Goal: Task Accomplishment & Management: Manage account settings

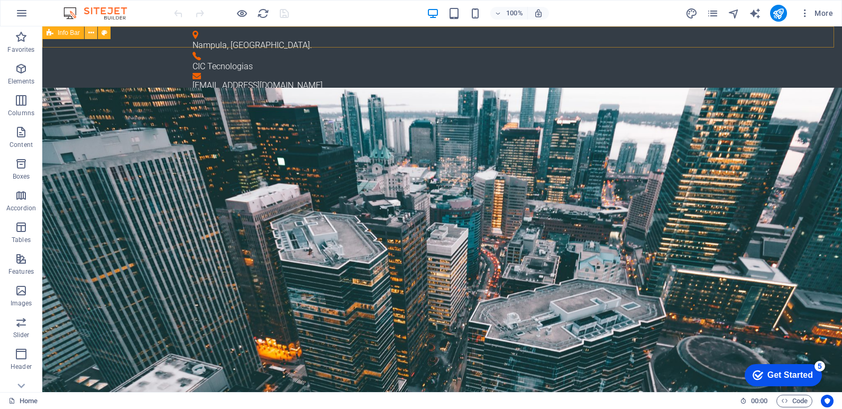
click at [89, 34] on icon at bounding box center [91, 32] width 6 height 11
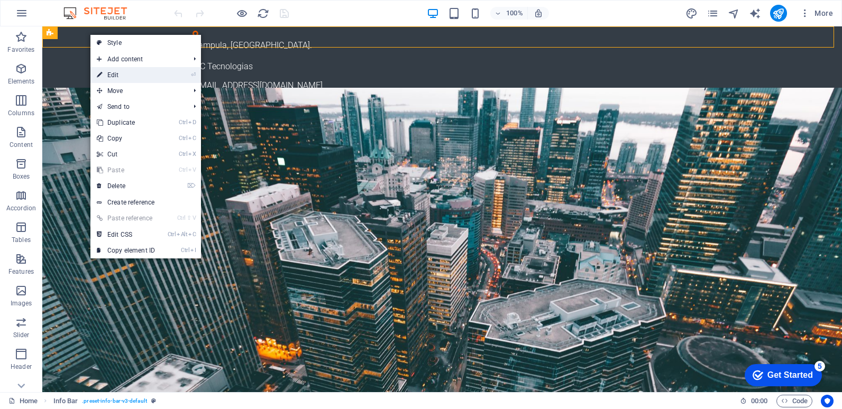
click at [114, 75] on link "⏎ Edit" at bounding box center [125, 75] width 71 height 16
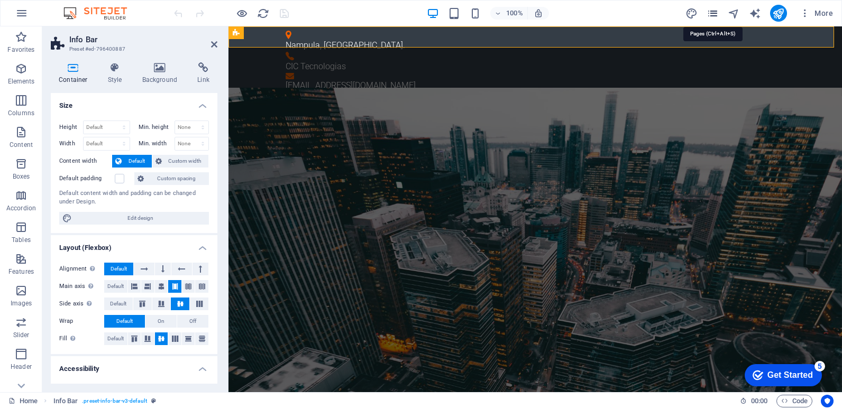
click at [711, 12] on icon "pages" at bounding box center [712, 13] width 12 height 12
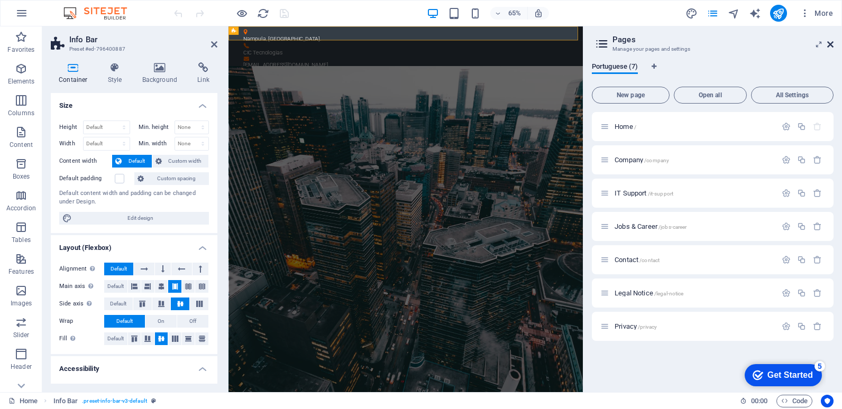
click at [829, 45] on icon at bounding box center [830, 44] width 6 height 8
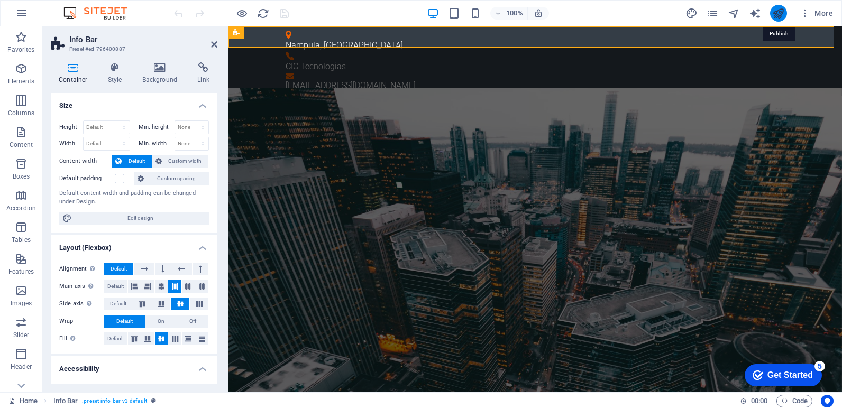
click at [780, 15] on icon "publish" at bounding box center [778, 13] width 12 height 12
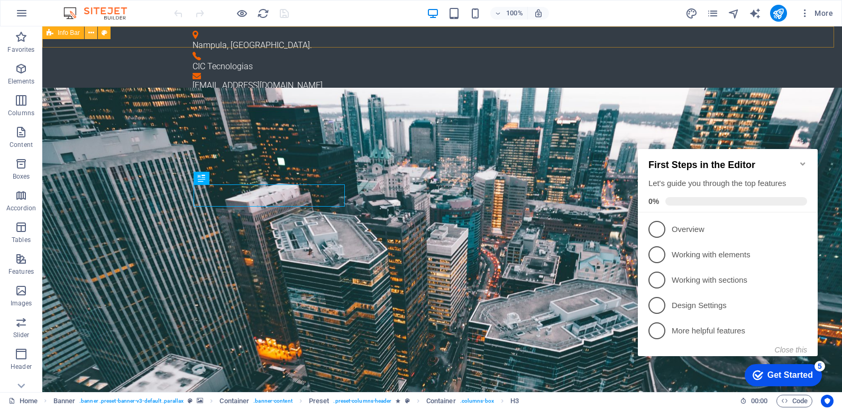
click at [95, 33] on button at bounding box center [91, 32] width 13 height 13
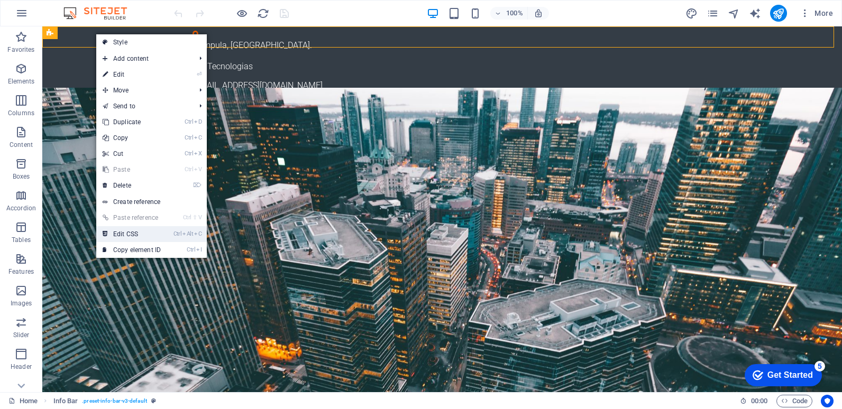
click at [131, 236] on link "Ctrl Alt C Edit CSS" at bounding box center [131, 234] width 71 height 16
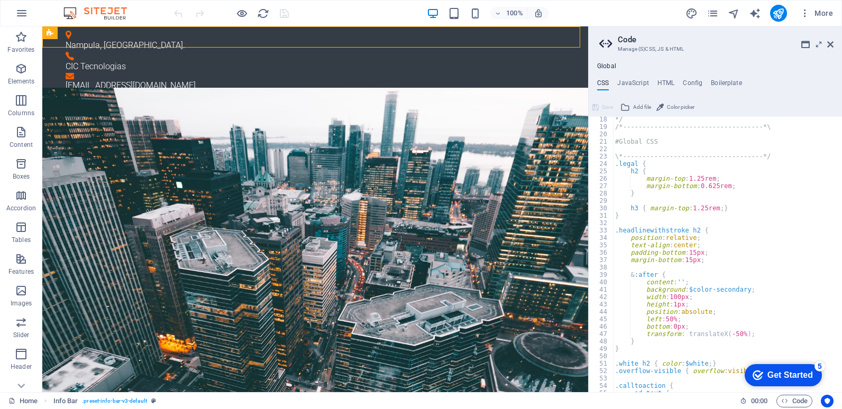
scroll to position [32, 0]
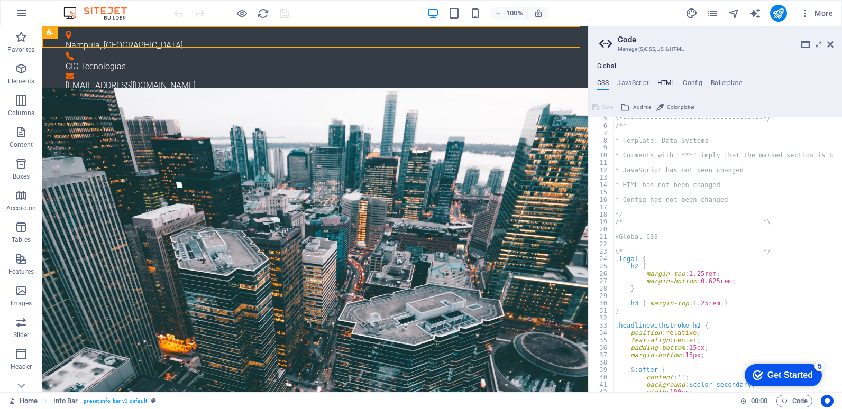
click at [663, 83] on h4 "HTML" at bounding box center [665, 85] width 17 height 12
type textarea "<a href="#main-content" class="wv-link-content button">Skip to main content</a>"
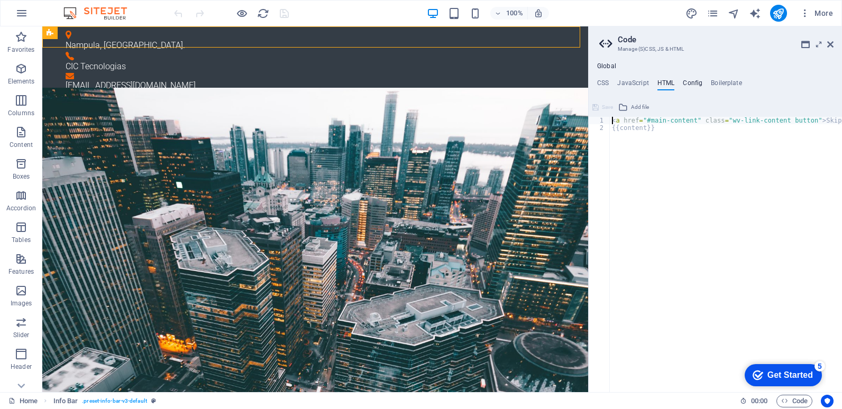
click at [695, 84] on h4 "Config" at bounding box center [693, 85] width 20 height 12
type textarea "$color-secondary: #f26101;"
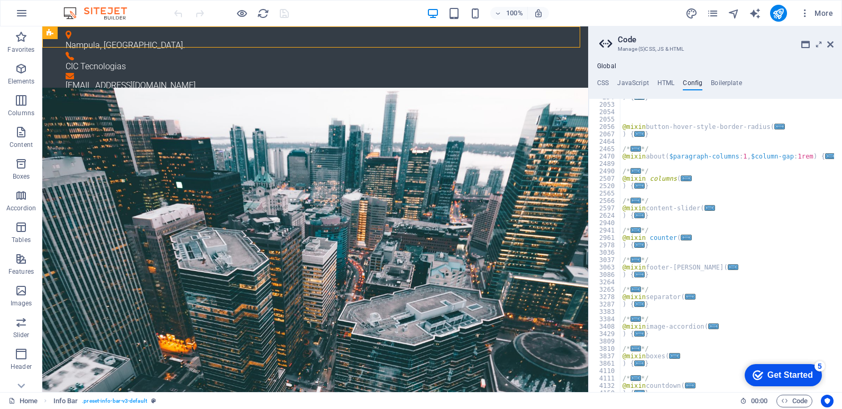
scroll to position [0, 0]
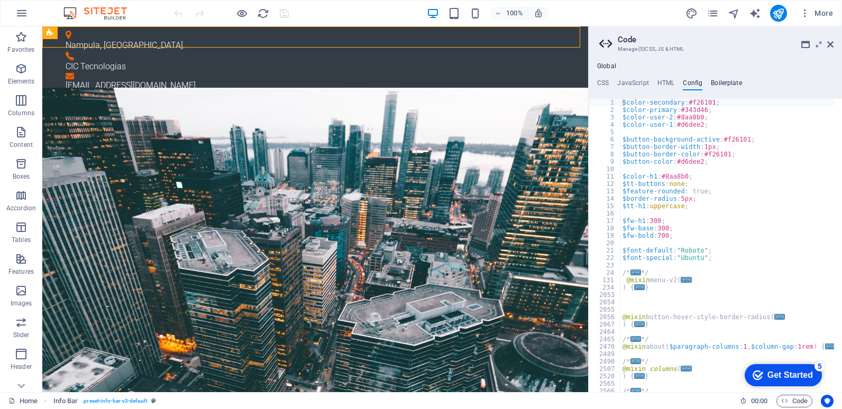
click at [723, 83] on h4 "Boilerplate" at bounding box center [726, 85] width 31 height 12
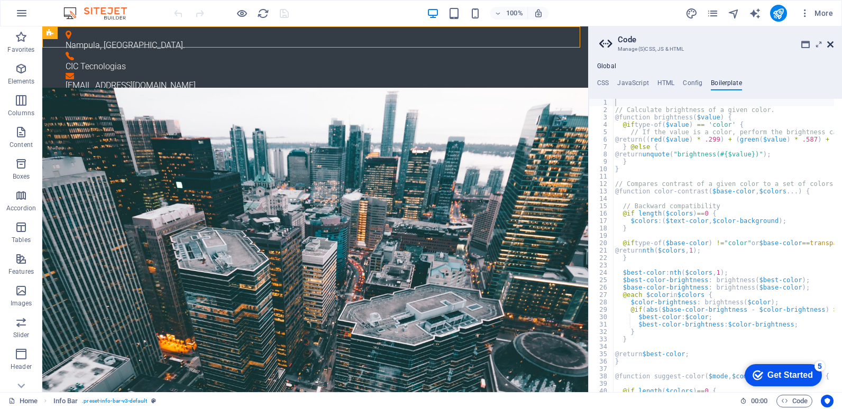
click at [832, 45] on icon at bounding box center [830, 44] width 6 height 8
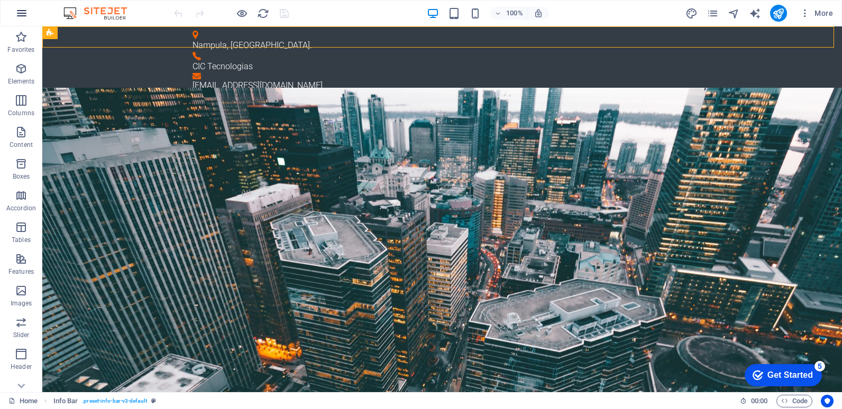
click at [22, 11] on icon "button" at bounding box center [21, 13] width 13 height 13
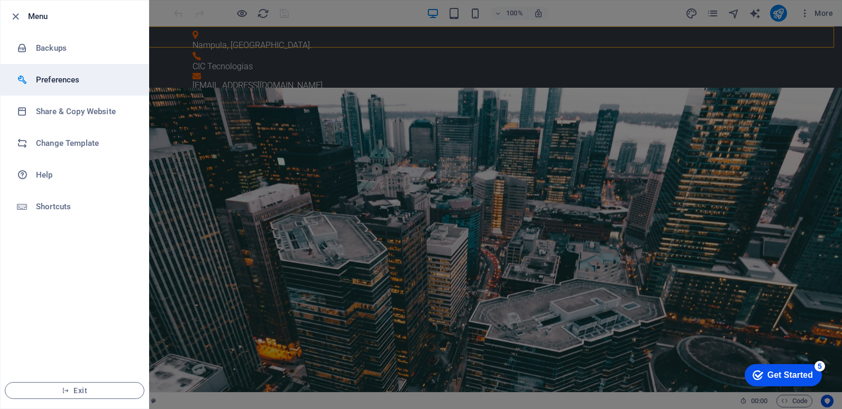
click at [45, 83] on h6 "Preferences" at bounding box center [85, 79] width 98 height 13
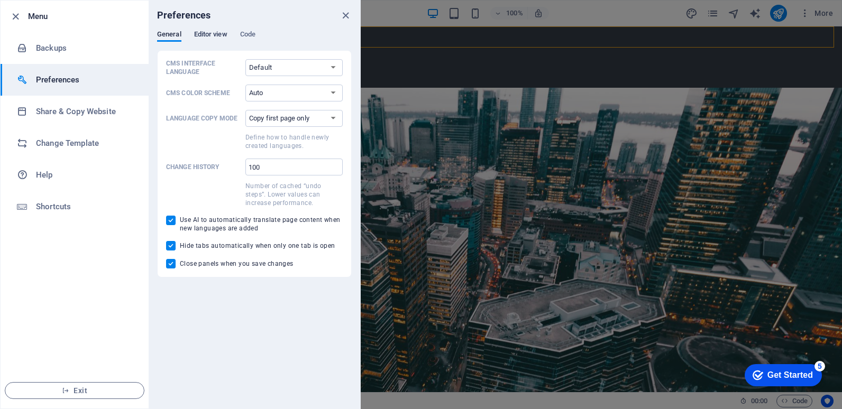
click at [210, 35] on span "Editor view" at bounding box center [210, 35] width 33 height 15
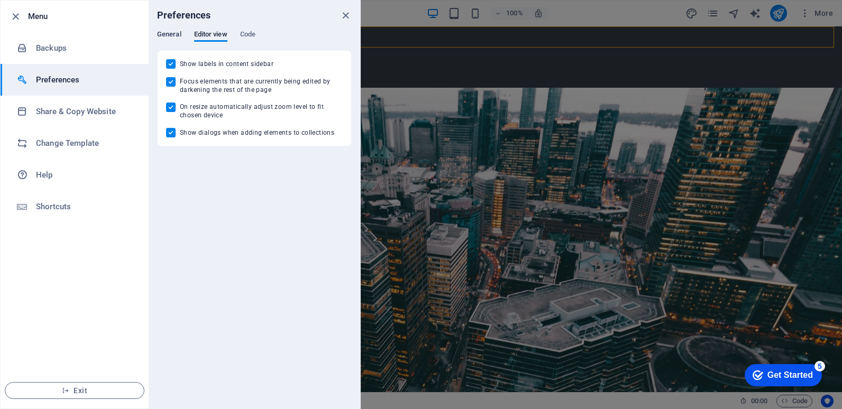
click at [178, 36] on span "General" at bounding box center [169, 35] width 24 height 15
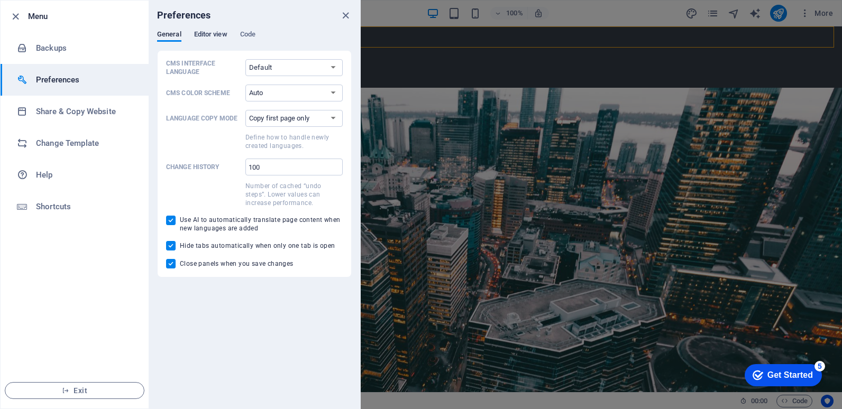
click at [205, 34] on span "Editor view" at bounding box center [210, 35] width 33 height 15
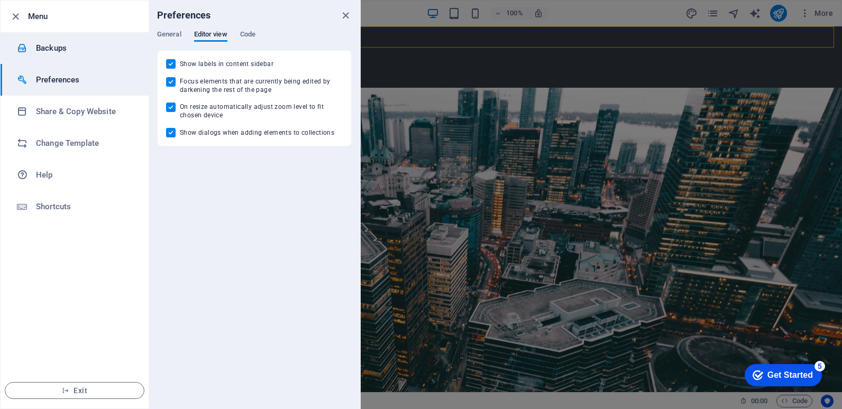
click at [52, 48] on h6 "Backups" at bounding box center [85, 48] width 98 height 13
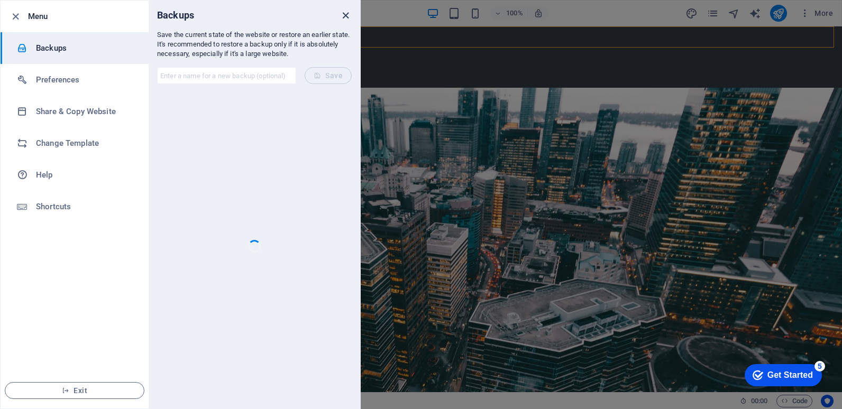
click at [347, 16] on icon "close" at bounding box center [345, 16] width 12 height 12
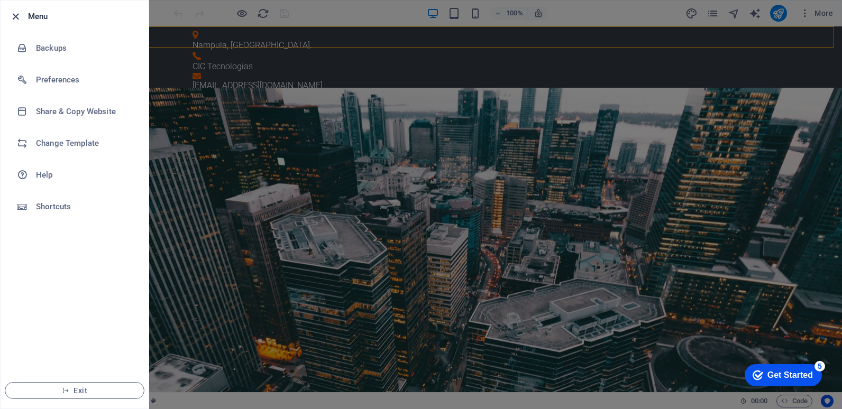
click at [12, 16] on icon "button" at bounding box center [16, 17] width 12 height 12
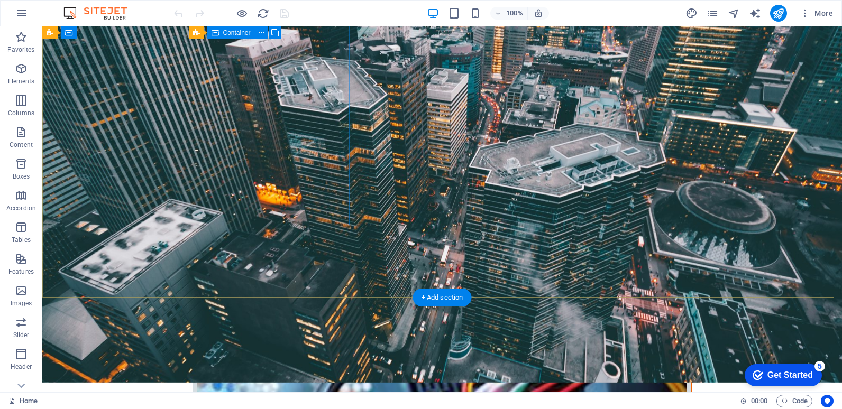
scroll to position [106, 0]
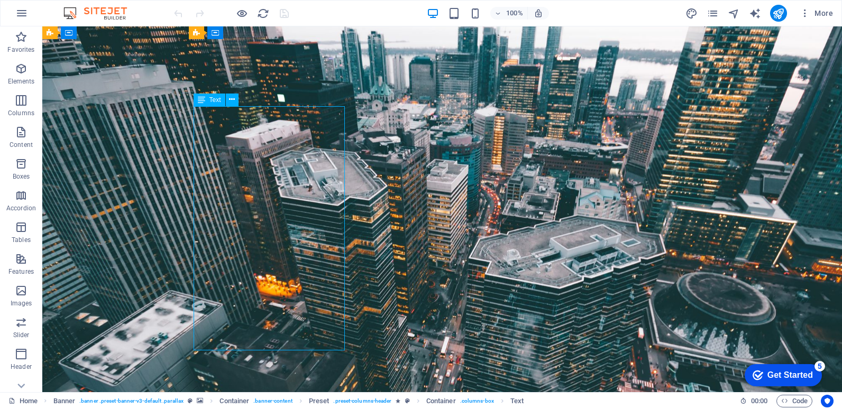
drag, startPoint x: 288, startPoint y: 217, endPoint x: 234, endPoint y: 217, distance: 54.5
click at [715, 14] on icon "pages" at bounding box center [712, 13] width 12 height 12
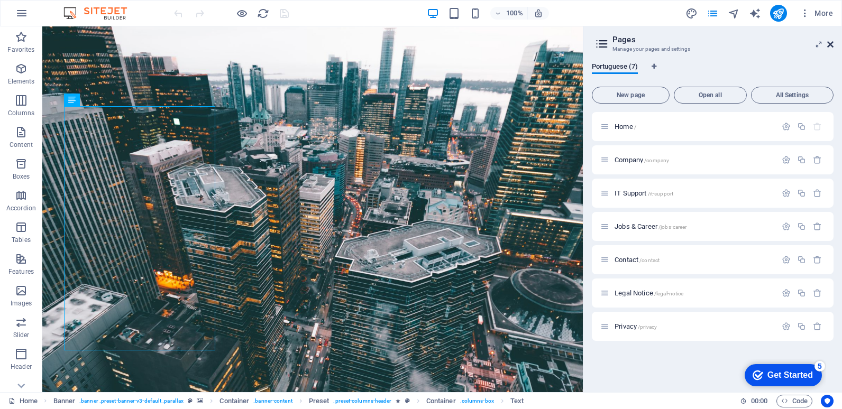
click at [831, 43] on icon at bounding box center [830, 44] width 6 height 8
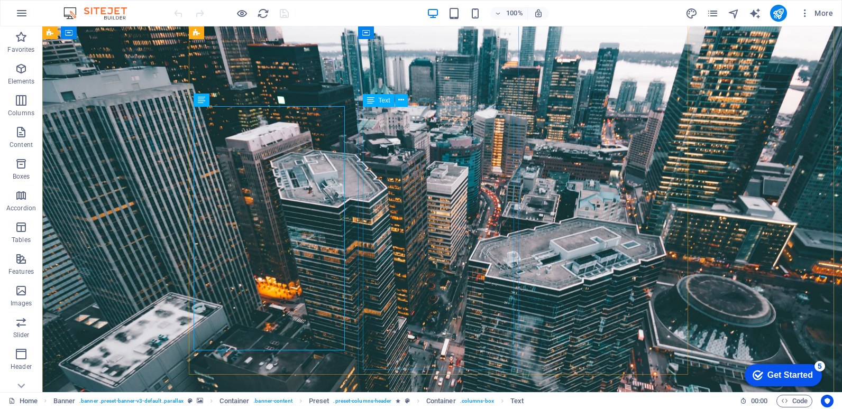
scroll to position [0, 0]
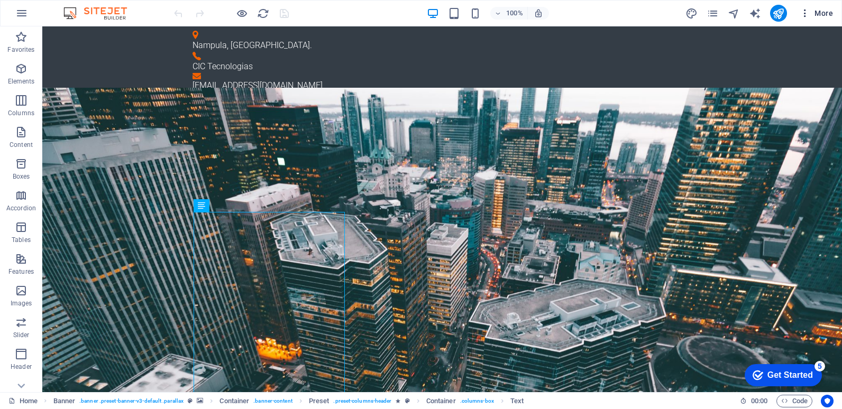
click at [823, 12] on span "More" at bounding box center [815, 13] width 33 height 11
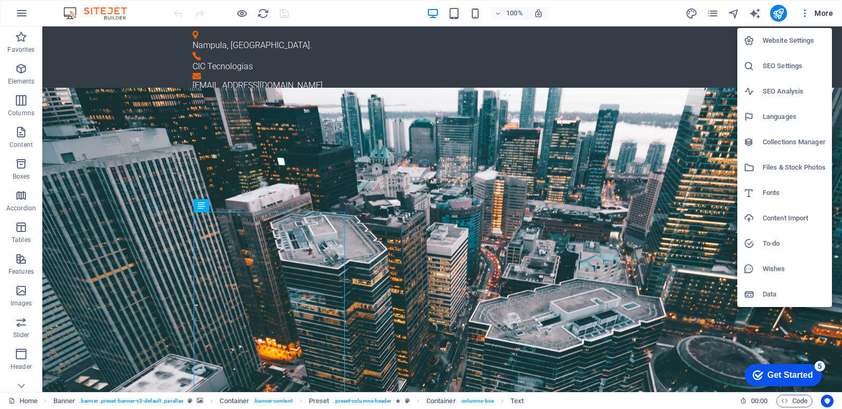
click at [751, 13] on div at bounding box center [421, 204] width 842 height 409
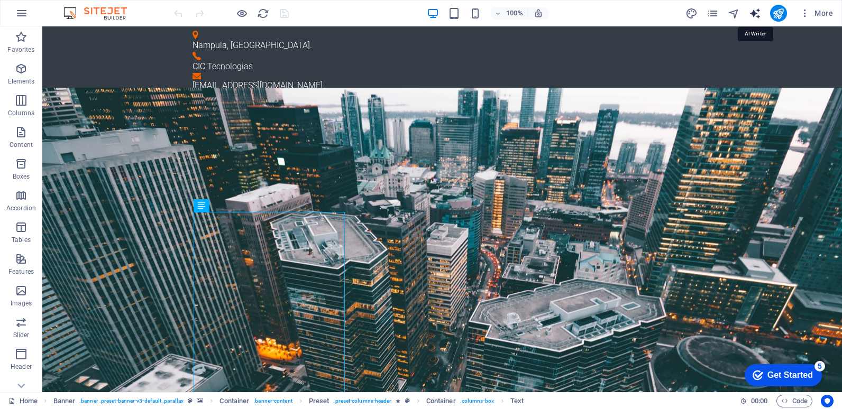
click at [754, 13] on icon "text_generator" at bounding box center [755, 13] width 12 height 12
select select "English"
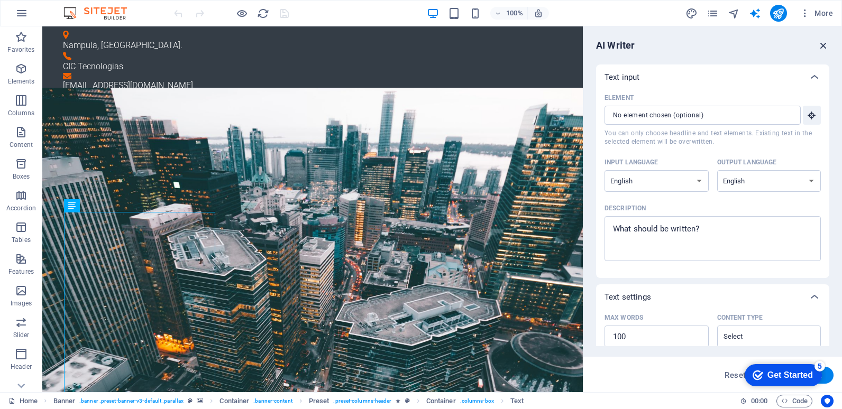
drag, startPoint x: 822, startPoint y: 47, endPoint x: 782, endPoint y: 20, distance: 47.7
click at [822, 47] on icon "button" at bounding box center [823, 46] width 12 height 12
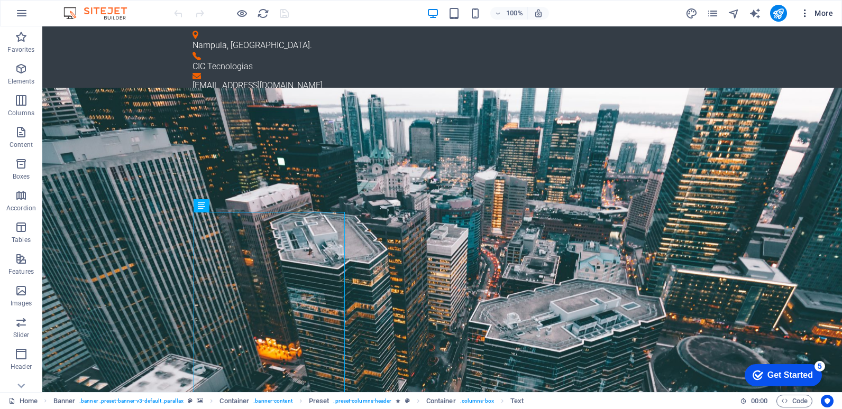
click at [804, 13] on icon "button" at bounding box center [804, 13] width 11 height 11
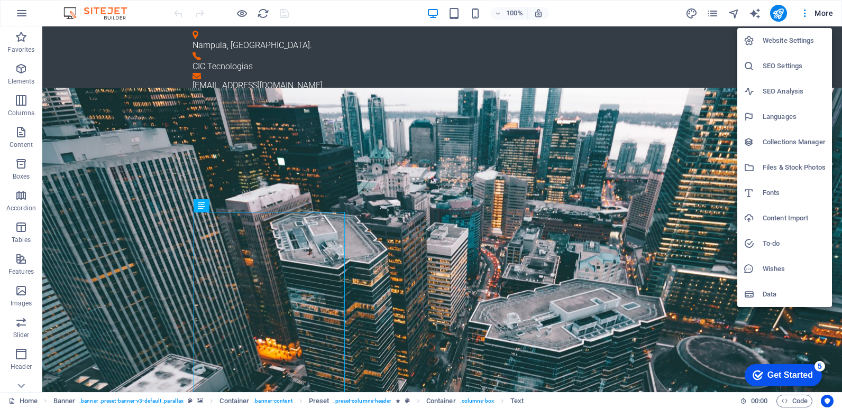
click at [823, 12] on div at bounding box center [421, 204] width 842 height 409
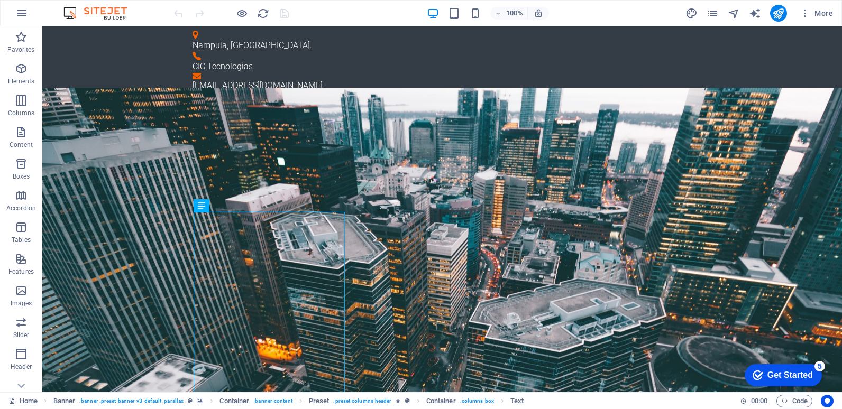
click at [823, 12] on span "More" at bounding box center [815, 13] width 33 height 11
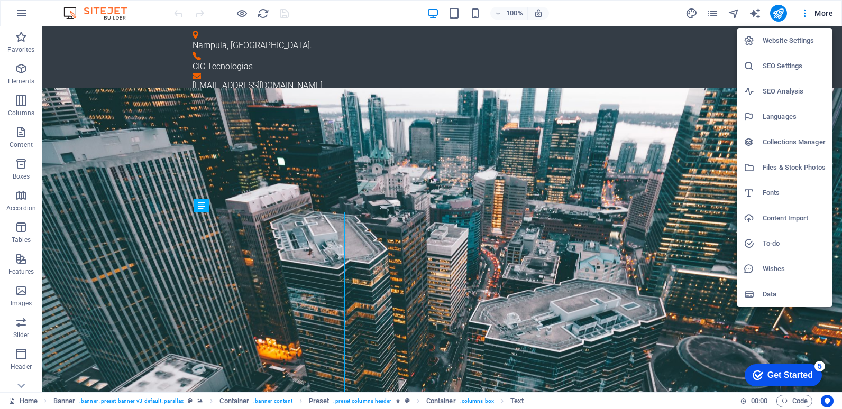
click at [780, 64] on h6 "SEO Settings" at bounding box center [793, 66] width 63 height 13
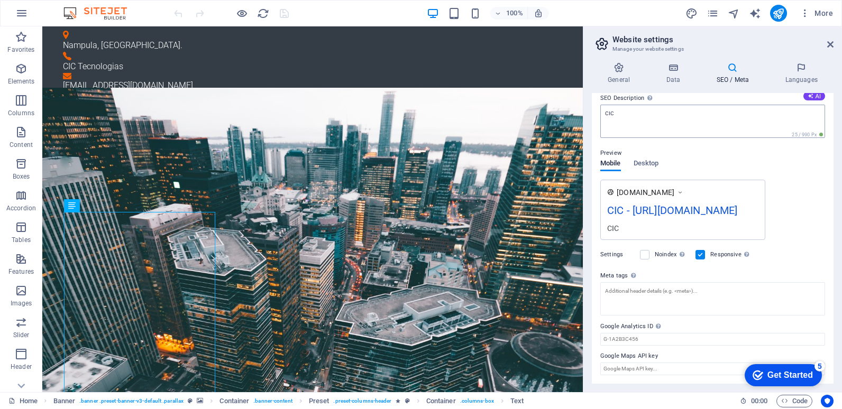
scroll to position [128, 0]
click at [645, 157] on span "Desktop" at bounding box center [645, 164] width 25 height 15
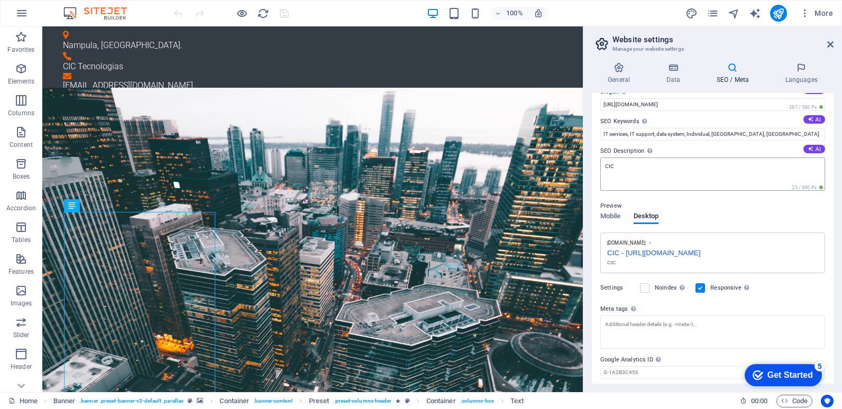
scroll to position [79, 0]
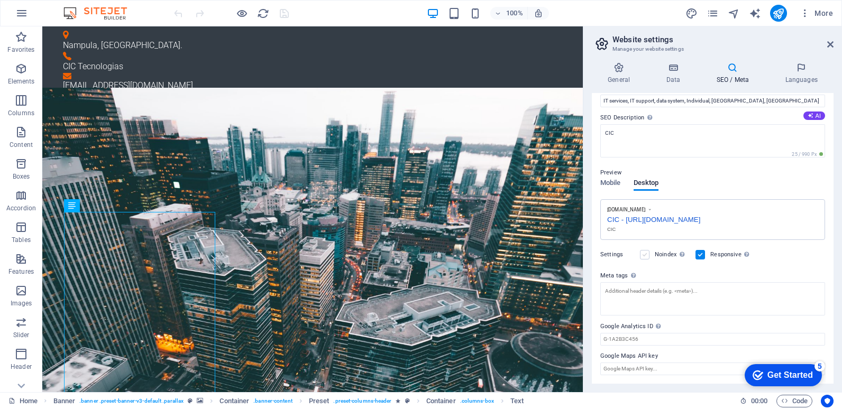
click at [643, 255] on label at bounding box center [645, 255] width 10 height 10
click at [0, 0] on input "Noindex Instruct search engines to exclude this website from search results." at bounding box center [0, 0] width 0 height 0
click at [643, 255] on label at bounding box center [645, 255] width 10 height 10
click at [0, 0] on input "Noindex Instruct search engines to exclude this website from search results." at bounding box center [0, 0] width 0 height 0
click at [643, 257] on label at bounding box center [645, 255] width 10 height 10
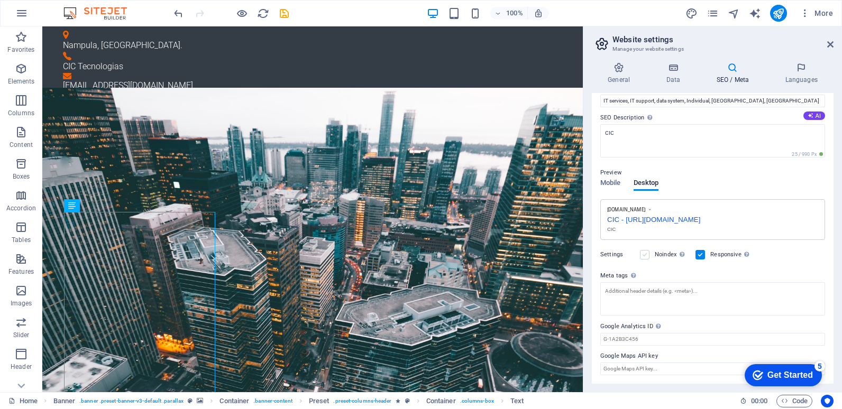
click at [0, 0] on input "Noindex Instruct search engines to exclude this website from search results." at bounding box center [0, 0] width 0 height 0
click at [643, 257] on label at bounding box center [645, 255] width 10 height 10
click at [0, 0] on input "Noindex Instruct search engines to exclude this website from search results." at bounding box center [0, 0] width 0 height 0
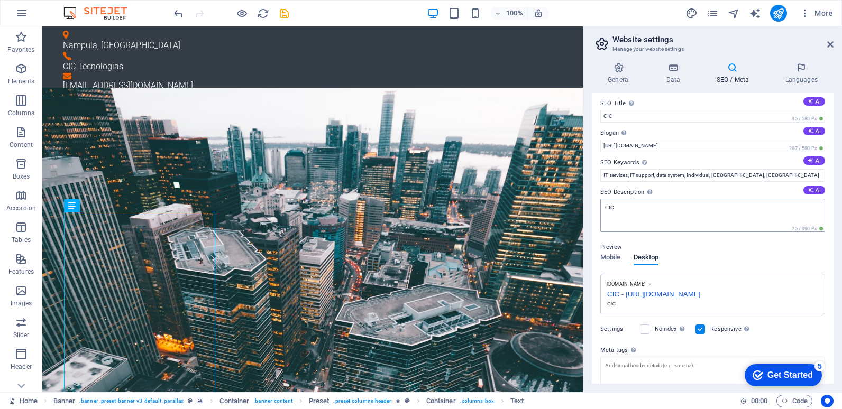
scroll to position [0, 0]
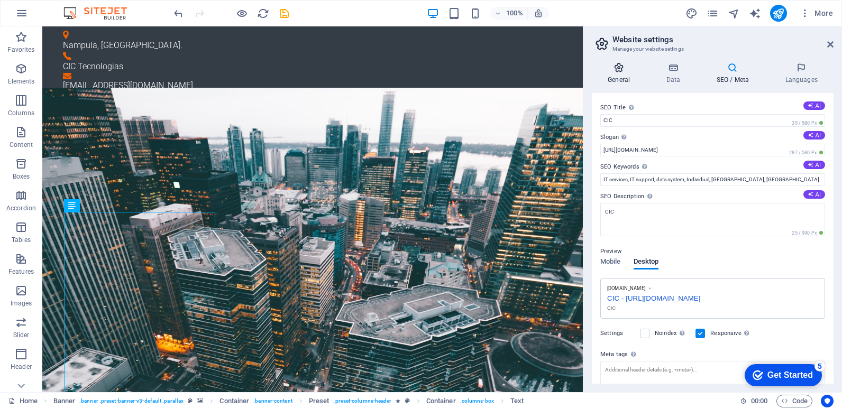
click at [623, 71] on icon at bounding box center [619, 67] width 54 height 11
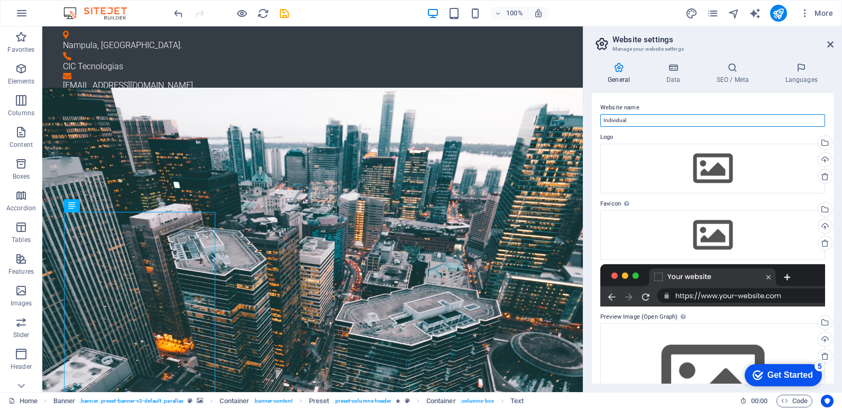
click at [634, 122] on input "Individual" at bounding box center [712, 120] width 225 height 13
click at [675, 72] on icon at bounding box center [673, 67] width 46 height 11
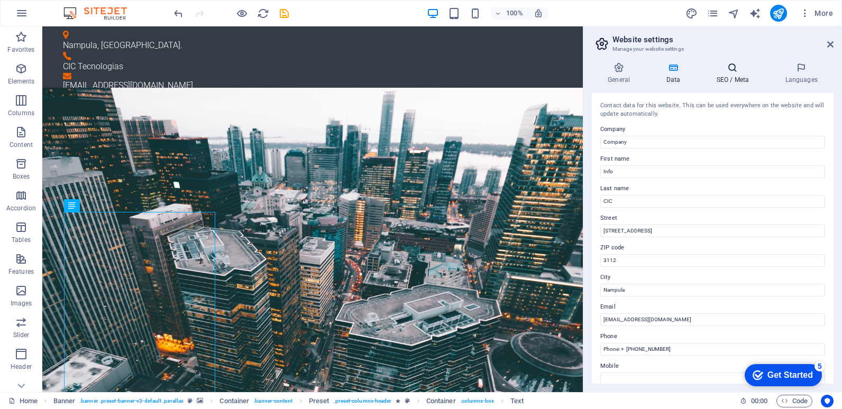
click at [737, 73] on h4 "SEO / Meta" at bounding box center [734, 73] width 69 height 22
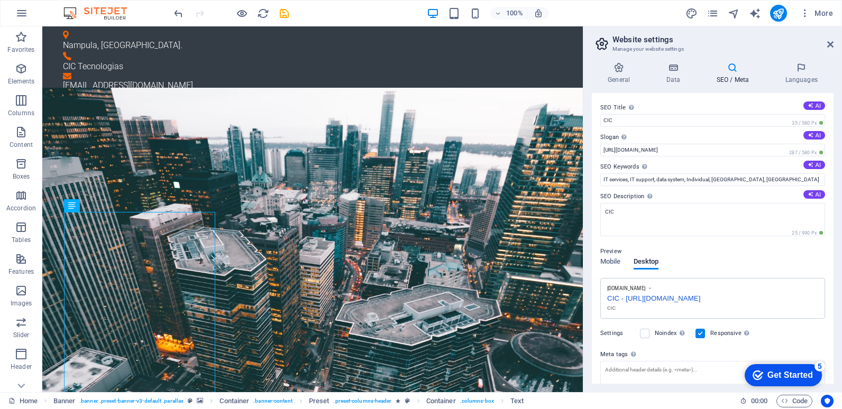
drag, startPoint x: 728, startPoint y: 297, endPoint x: 649, endPoint y: 296, distance: 79.3
click at [649, 296] on div "CIC - [URL][DOMAIN_NAME]" at bounding box center [712, 297] width 211 height 11
click at [646, 298] on div "CIC - [URL][DOMAIN_NAME]" at bounding box center [712, 297] width 211 height 11
click at [670, 148] on input "[URL][DOMAIN_NAME]" at bounding box center [712, 150] width 225 height 13
drag, startPoint x: 684, startPoint y: 149, endPoint x: 600, endPoint y: 151, distance: 84.1
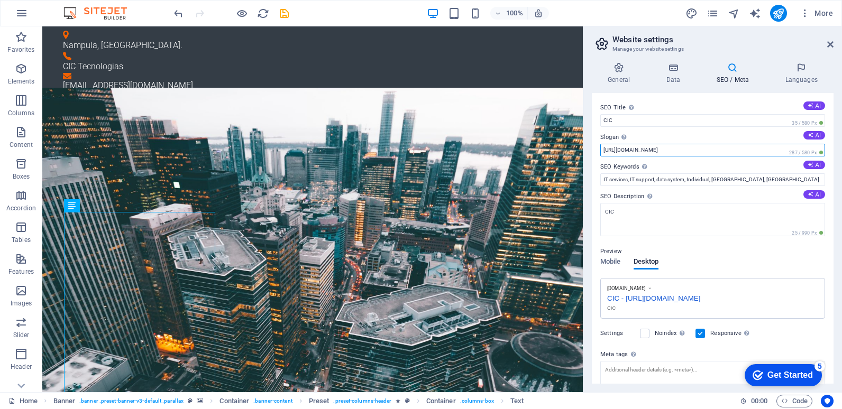
click at [600, 151] on input "[URL][DOMAIN_NAME]" at bounding box center [712, 150] width 225 height 13
click at [618, 73] on h4 "General" at bounding box center [621, 73] width 58 height 22
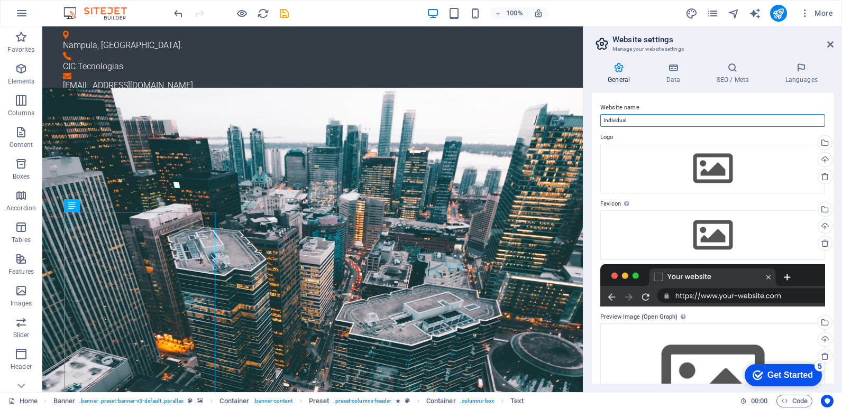
click at [631, 123] on input "Individual" at bounding box center [712, 120] width 225 height 13
drag, startPoint x: 677, startPoint y: 145, endPoint x: 566, endPoint y: 120, distance: 113.9
click at [628, 121] on input "Individual" at bounding box center [712, 120] width 225 height 13
drag, startPoint x: 629, startPoint y: 121, endPoint x: 603, endPoint y: 121, distance: 25.9
click at [603, 121] on input "Individual" at bounding box center [712, 120] width 225 height 13
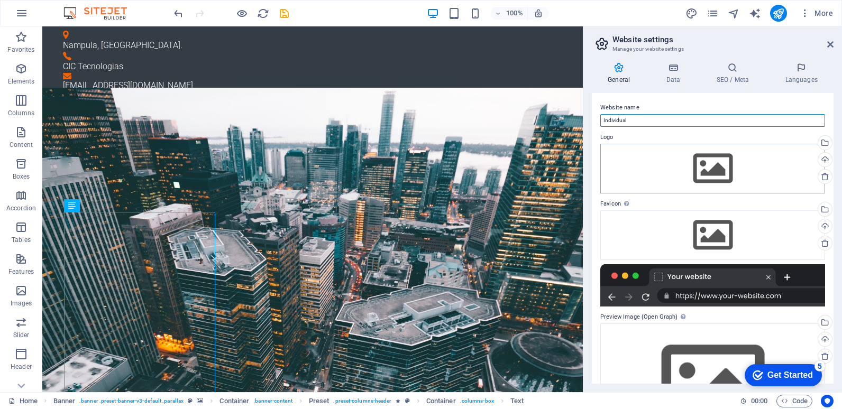
paste input "[URL][DOMAIN_NAME]"
click at [633, 121] on input "[URL][DOMAIN_NAME]" at bounding box center [712, 120] width 225 height 13
click at [655, 119] on input "[DOMAIN_NAME]" at bounding box center [712, 120] width 225 height 13
type input "cictecnologias"
click at [673, 67] on icon at bounding box center [673, 67] width 46 height 11
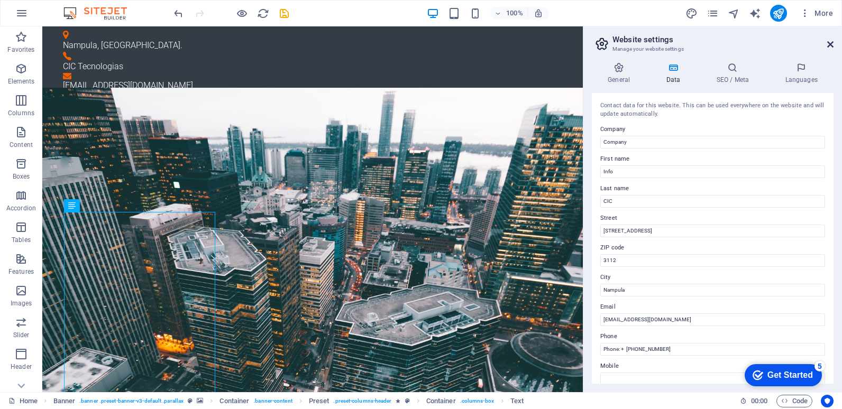
click at [831, 44] on icon at bounding box center [830, 44] width 6 height 8
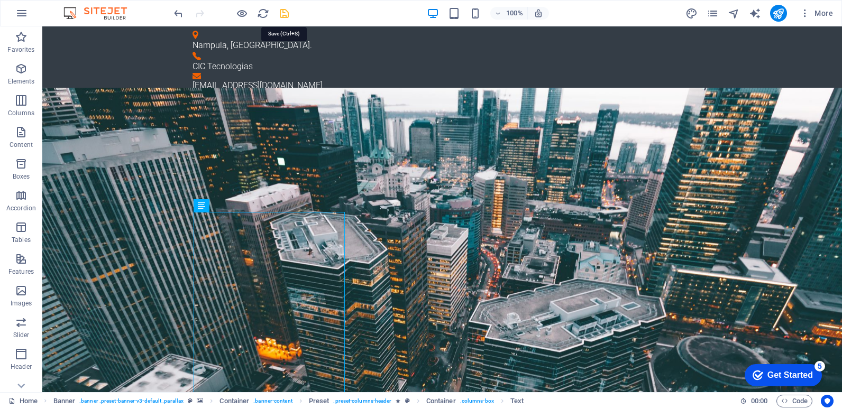
click at [283, 14] on icon "save" at bounding box center [284, 13] width 12 height 12
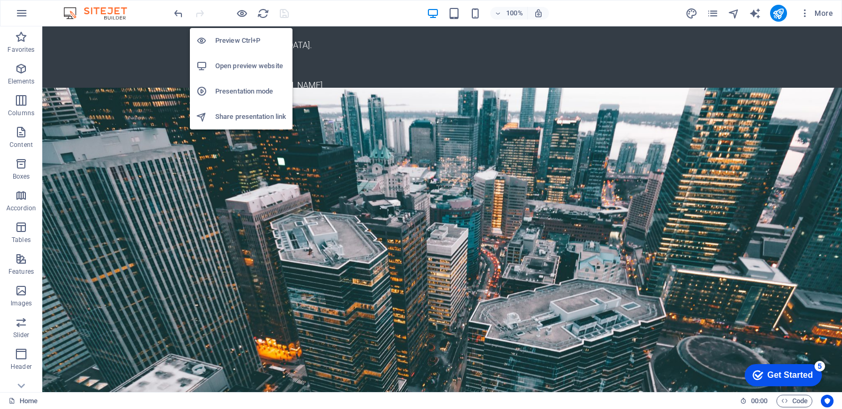
drag, startPoint x: 252, startPoint y: 117, endPoint x: 222, endPoint y: 93, distance: 39.5
drag, startPoint x: 222, startPoint y: 93, endPoint x: 359, endPoint y: 13, distance: 159.0
click at [359, 13] on div "100% More" at bounding box center [504, 13] width 665 height 17
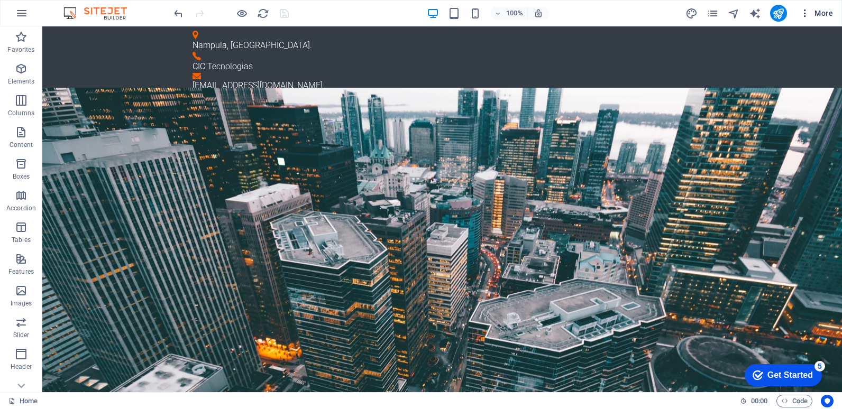
click at [802, 10] on icon "button" at bounding box center [804, 13] width 11 height 11
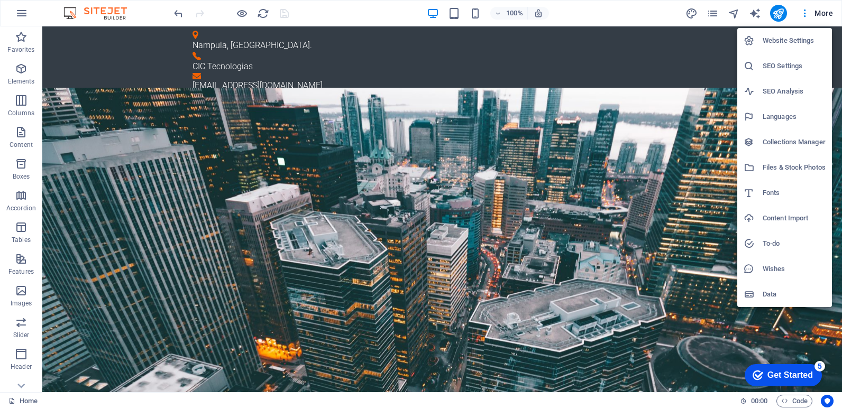
click at [20, 15] on div at bounding box center [421, 204] width 842 height 409
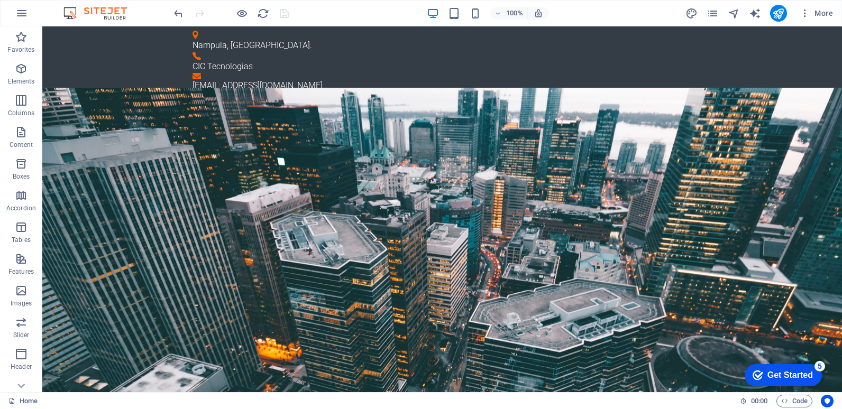
click at [20, 15] on icon "button" at bounding box center [21, 13] width 13 height 13
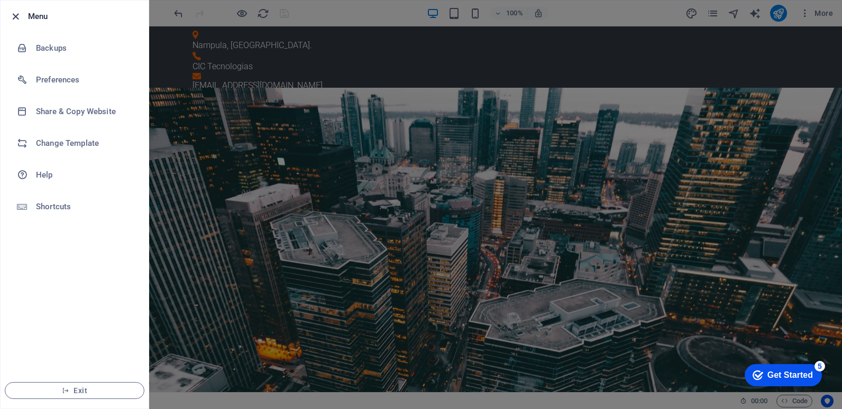
click at [16, 17] on icon "button" at bounding box center [16, 17] width 12 height 12
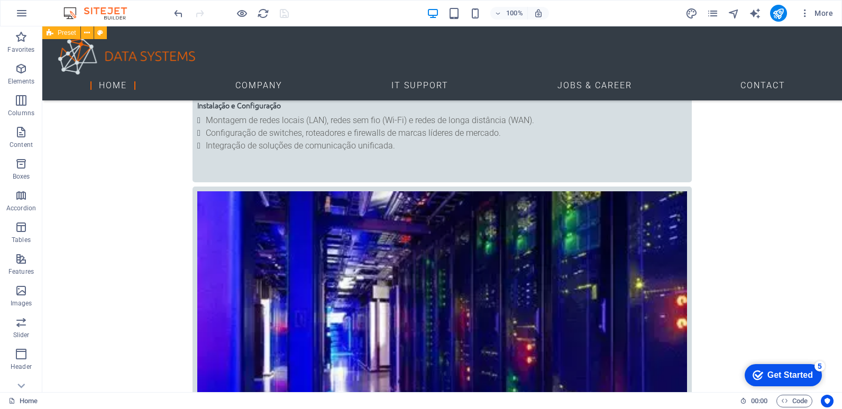
scroll to position [1269, 0]
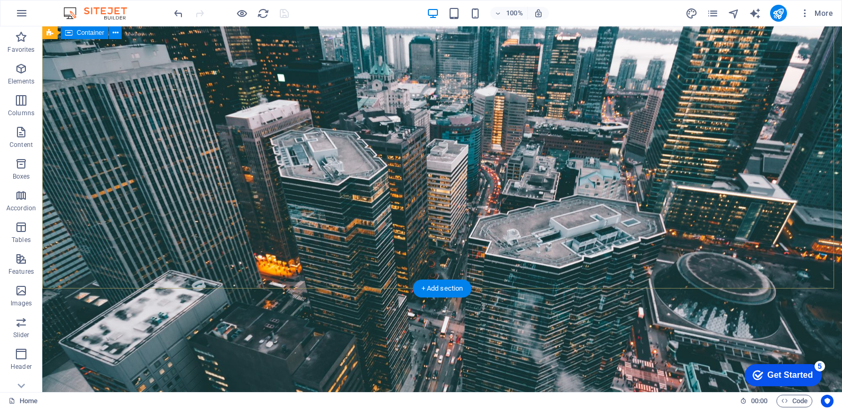
scroll to position [0, 0]
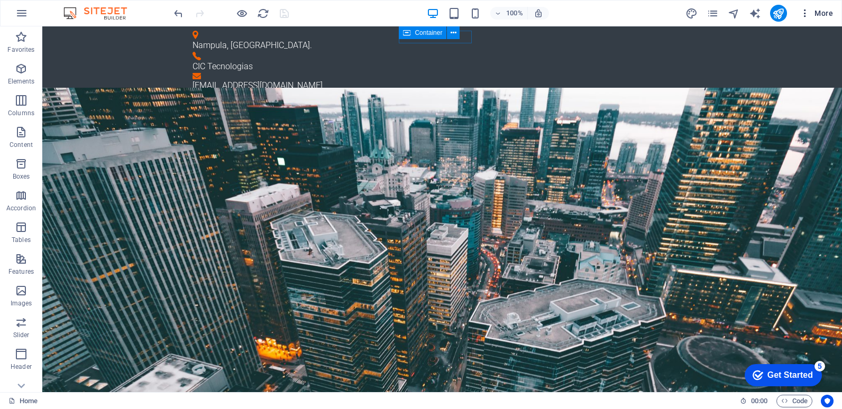
click at [808, 14] on icon "button" at bounding box center [804, 13] width 11 height 11
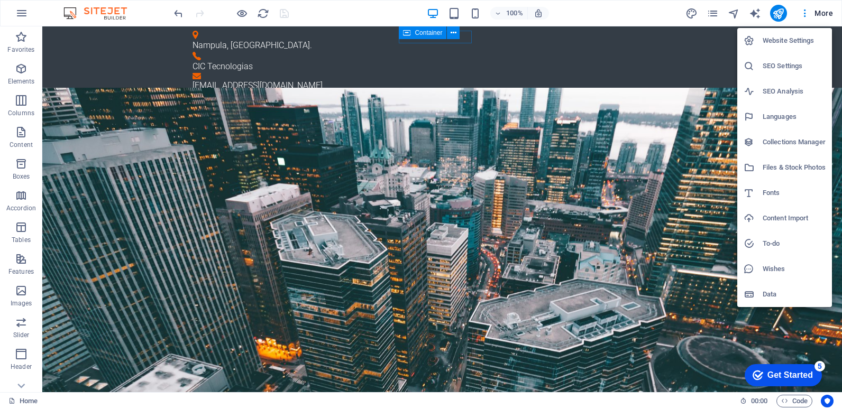
click at [772, 272] on h6 "Wishes" at bounding box center [793, 269] width 63 height 13
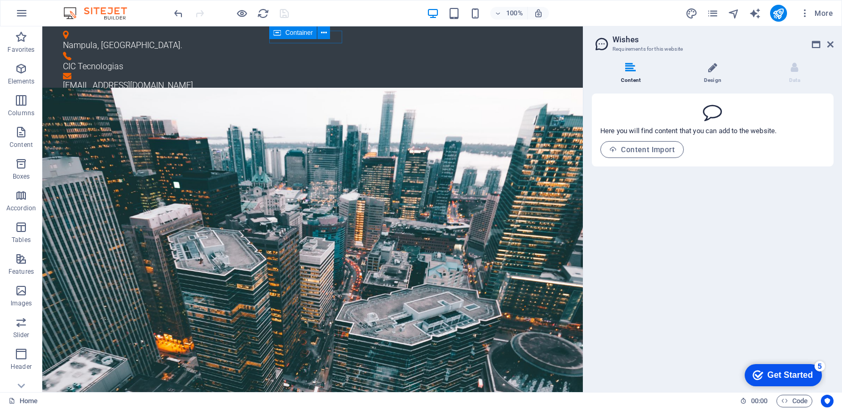
click at [713, 71] on icon at bounding box center [712, 67] width 9 height 11
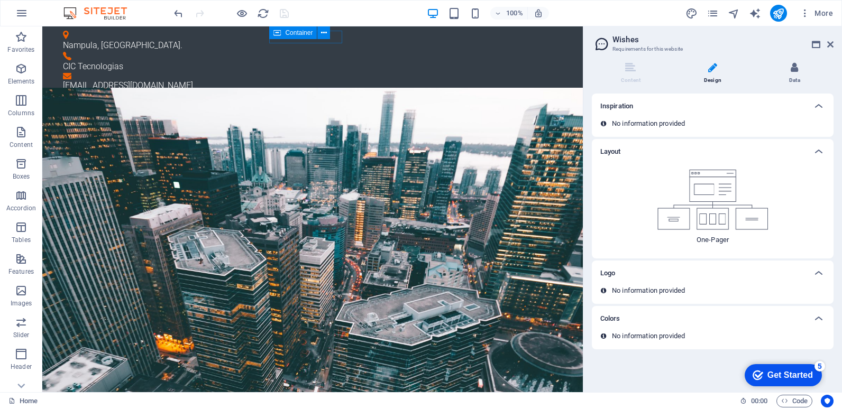
click at [796, 73] on li "Data" at bounding box center [795, 73] width 78 height 23
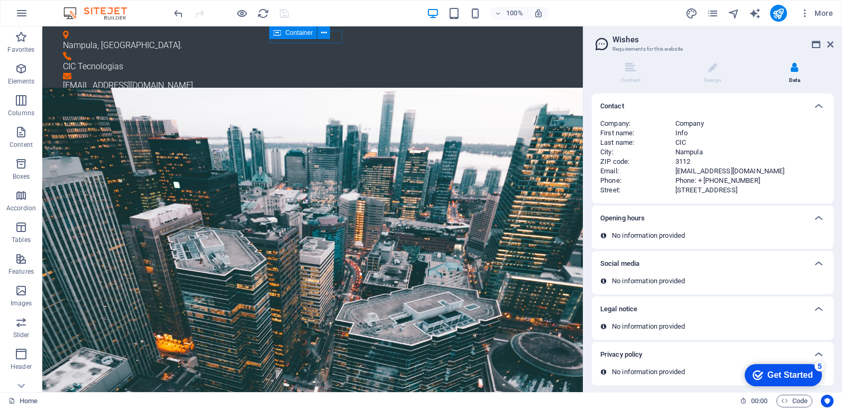
scroll to position [2, 0]
drag, startPoint x: 830, startPoint y: 45, endPoint x: 788, endPoint y: 20, distance: 49.3
click at [830, 45] on icon at bounding box center [830, 44] width 6 height 8
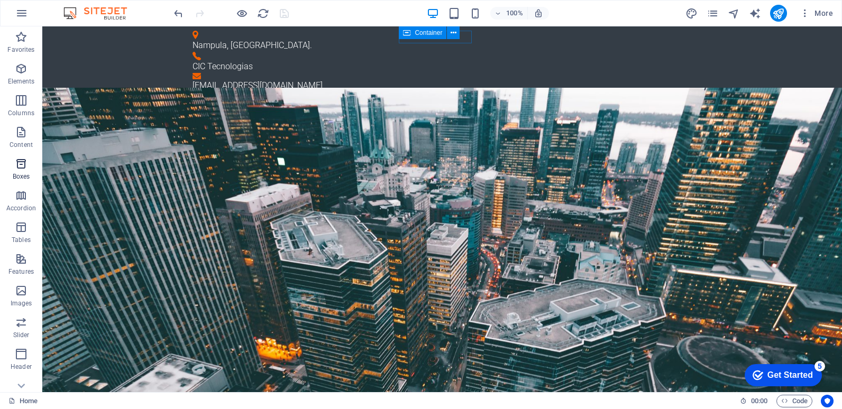
click at [21, 158] on icon "button" at bounding box center [21, 164] width 13 height 13
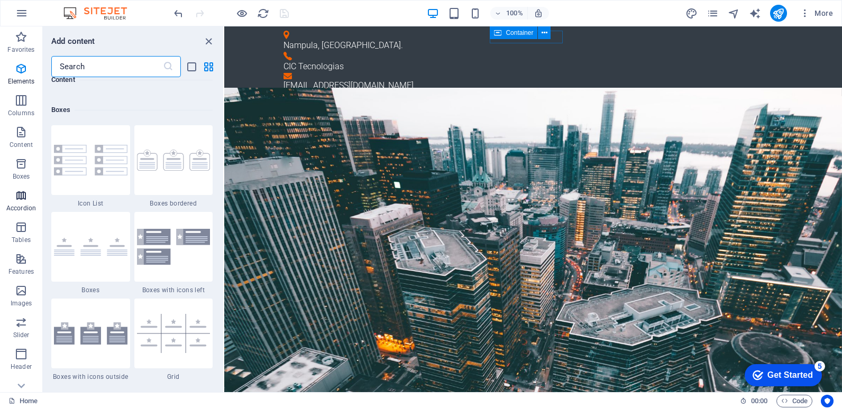
scroll to position [2916, 0]
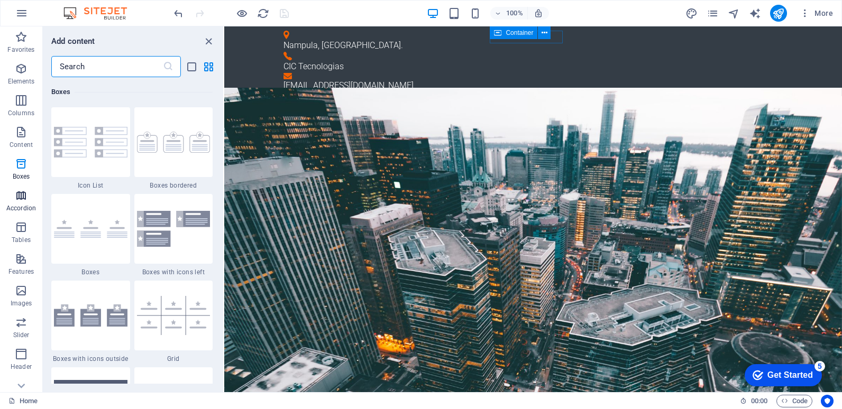
click at [19, 200] on icon "button" at bounding box center [21, 195] width 13 height 13
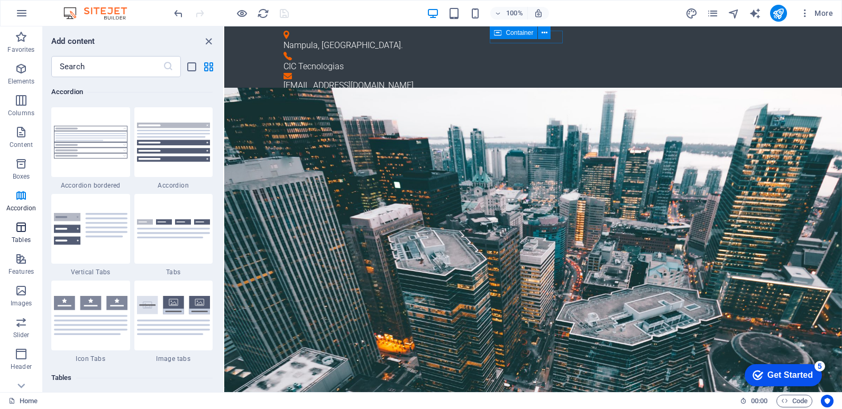
click at [21, 231] on icon "button" at bounding box center [21, 227] width 13 height 13
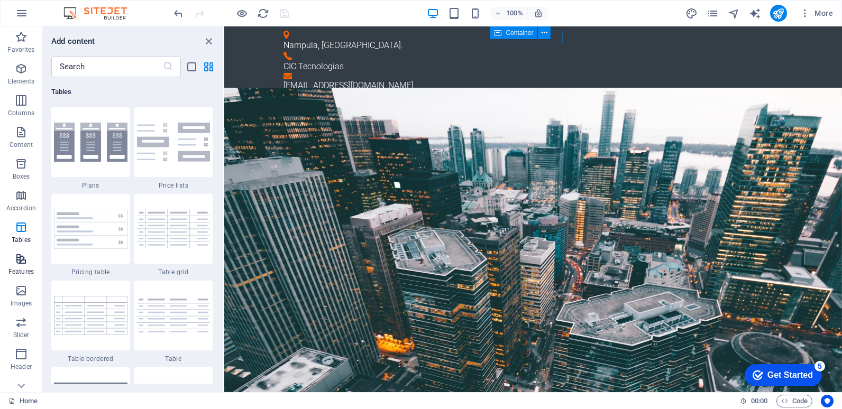
click at [21, 259] on icon "button" at bounding box center [21, 259] width 13 height 13
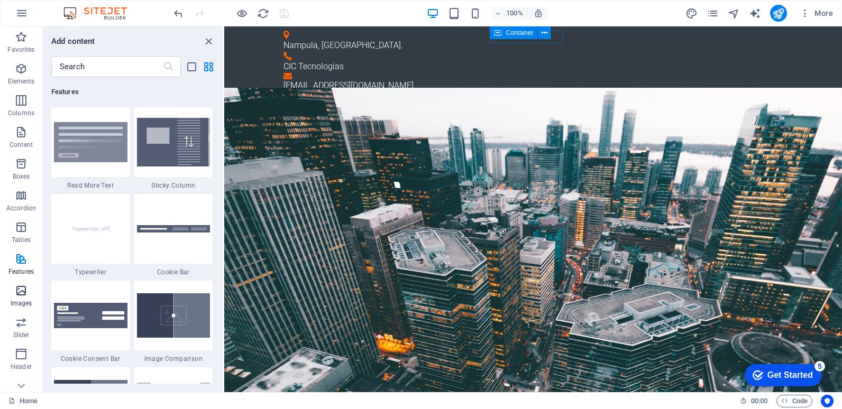
click at [23, 294] on icon "button" at bounding box center [21, 290] width 13 height 13
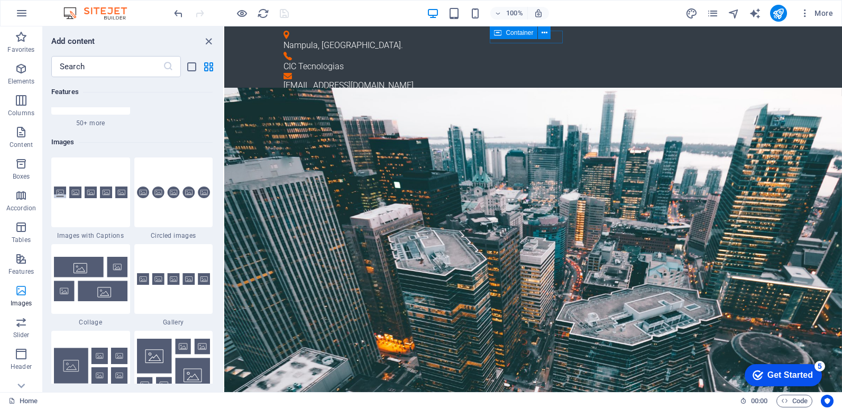
scroll to position [5361, 0]
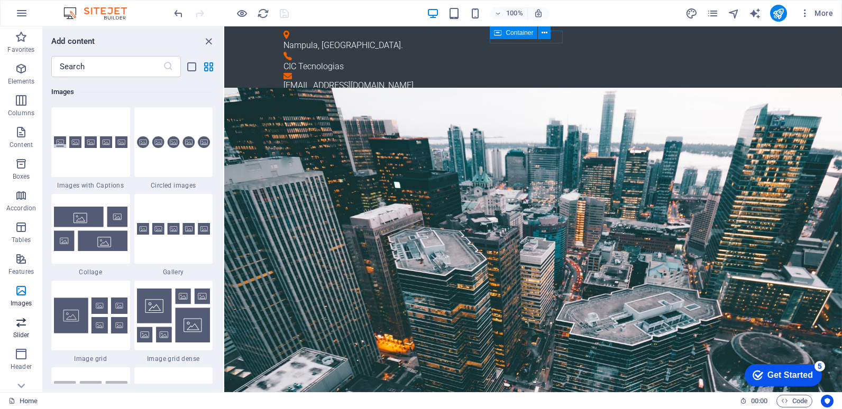
click at [20, 325] on icon "button" at bounding box center [21, 322] width 13 height 13
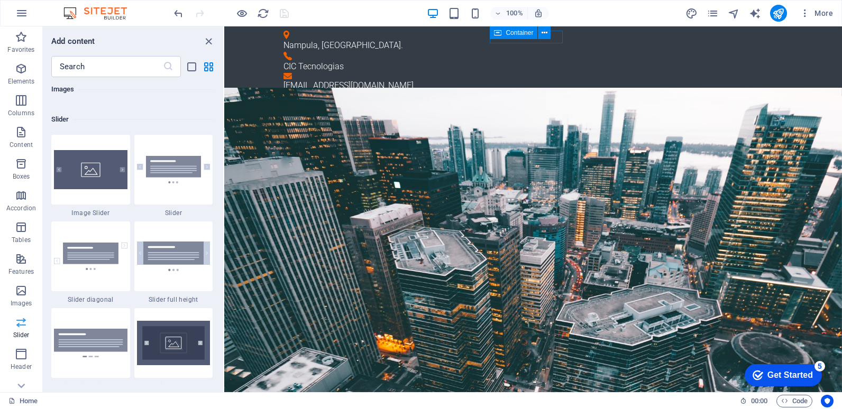
scroll to position [5994, 0]
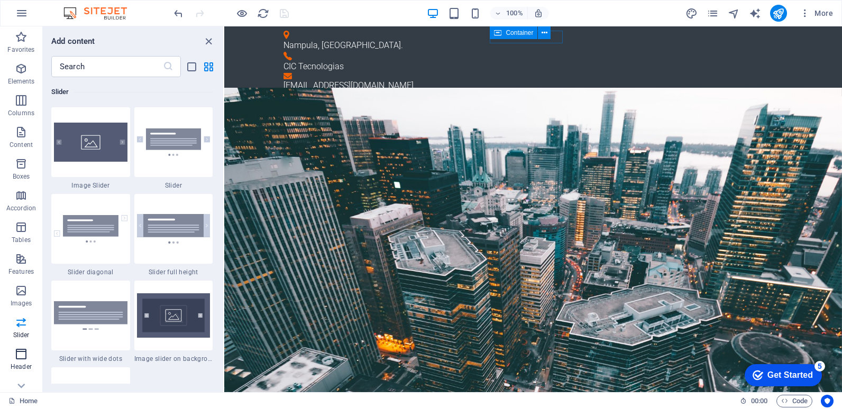
click at [21, 358] on icon "button" at bounding box center [21, 354] width 13 height 13
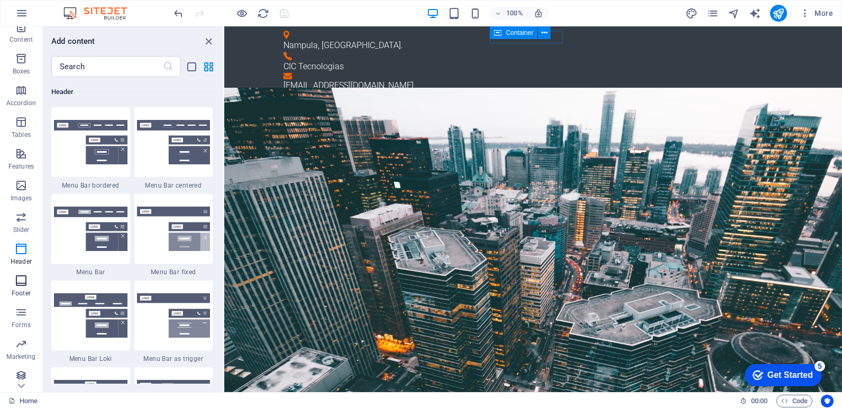
scroll to position [110, 0]
click at [20, 314] on span "Forms" at bounding box center [21, 313] width 42 height 25
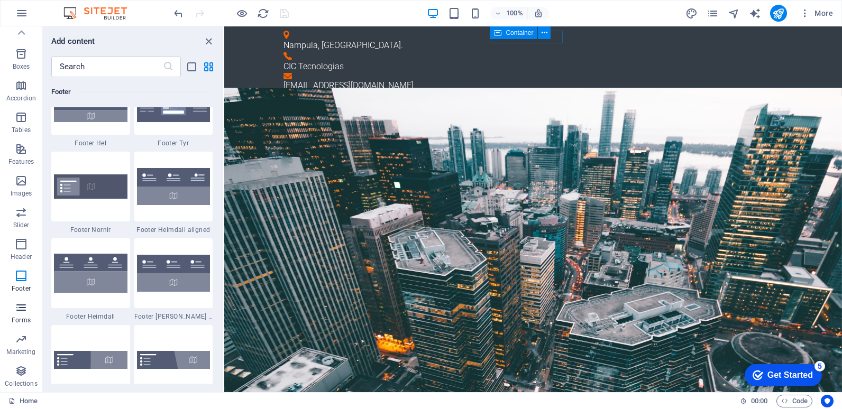
scroll to position [7719, 0]
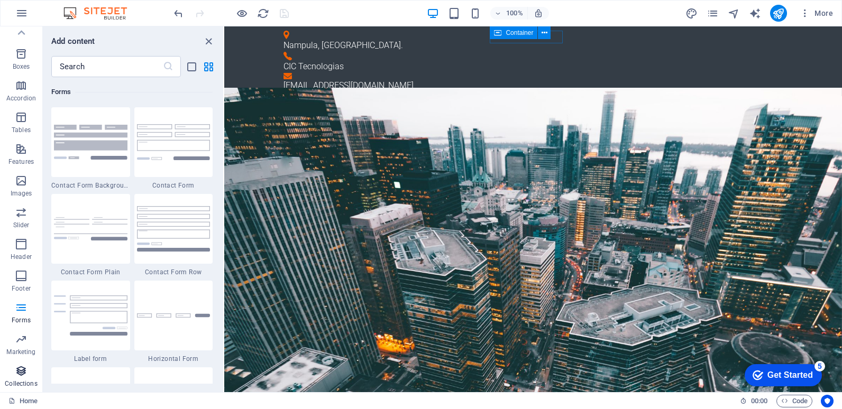
click at [17, 371] on icon "button" at bounding box center [21, 371] width 13 height 13
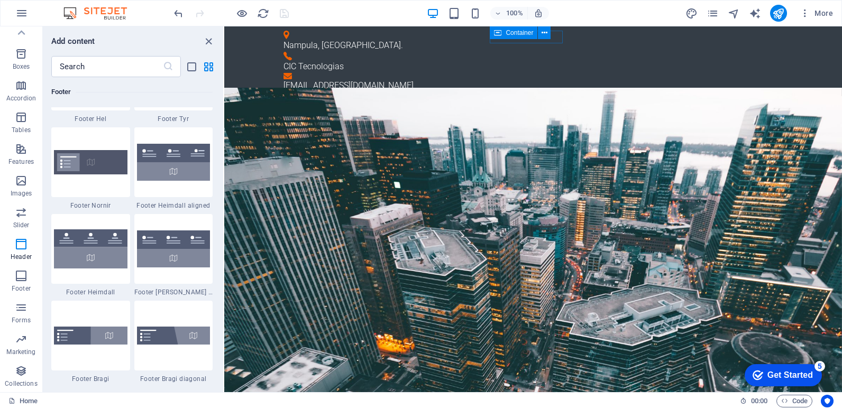
scroll to position [6749, 0]
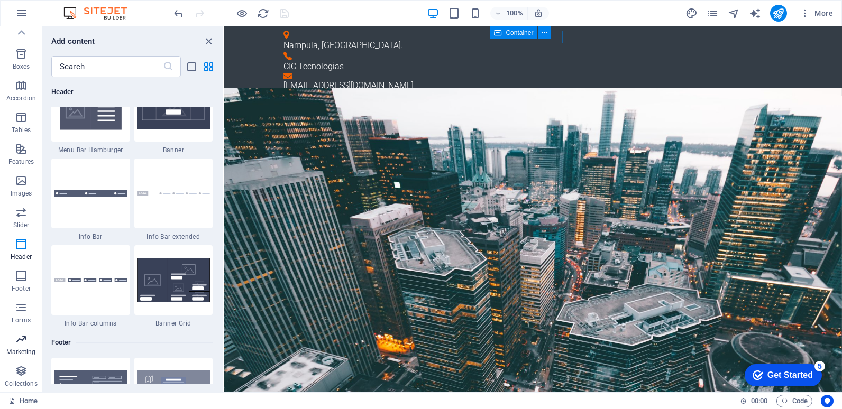
click at [22, 343] on icon "button" at bounding box center [21, 339] width 13 height 13
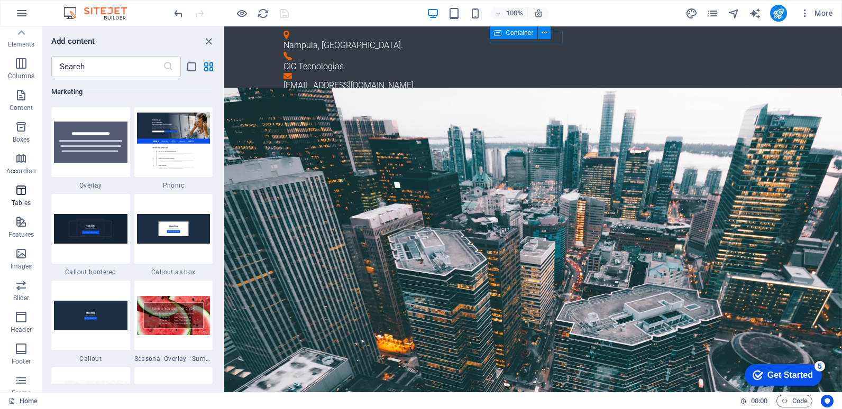
scroll to position [0, 0]
click at [21, 73] on icon "button" at bounding box center [21, 68] width 13 height 13
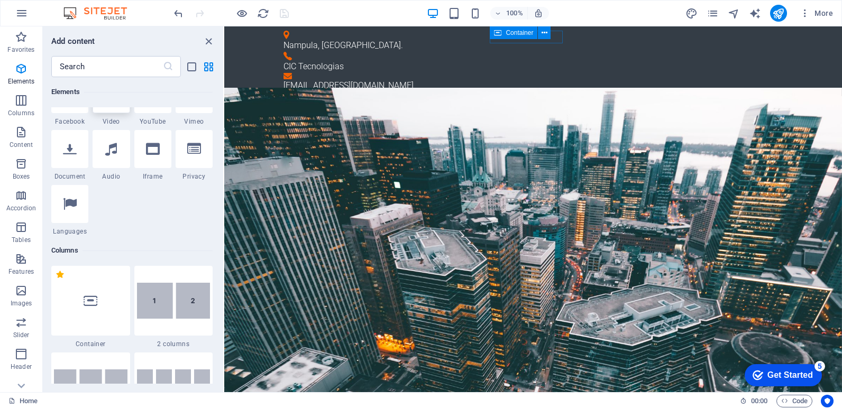
scroll to position [271, 0]
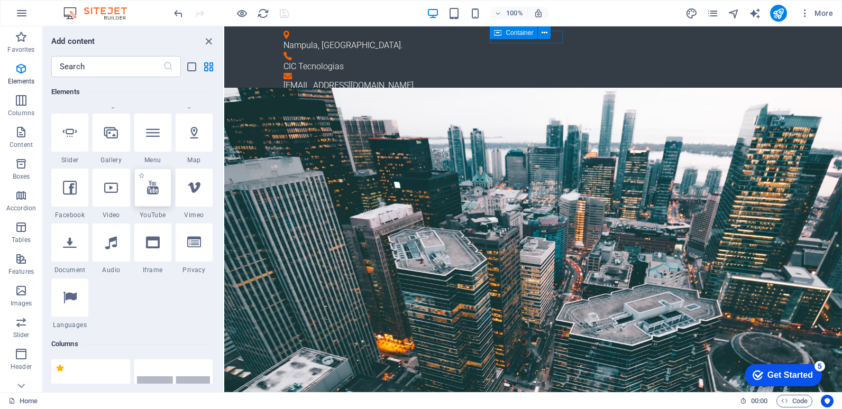
click at [158, 188] on icon at bounding box center [153, 188] width 12 height 14
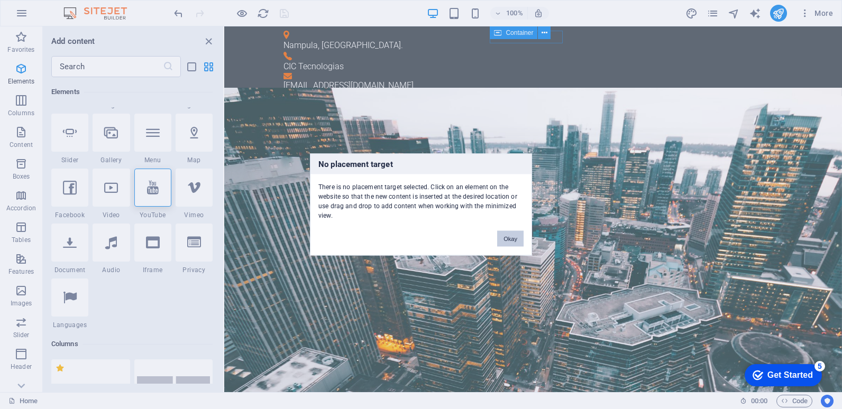
click at [505, 238] on button "Okay" at bounding box center [510, 239] width 26 height 16
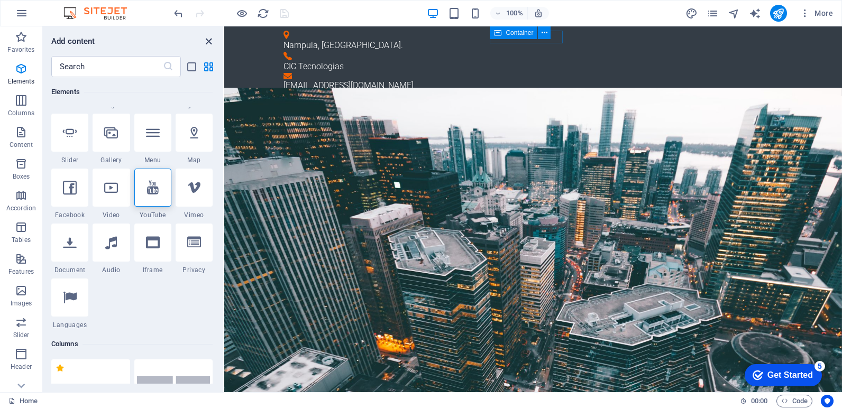
click at [209, 41] on icon "close panel" at bounding box center [208, 41] width 12 height 12
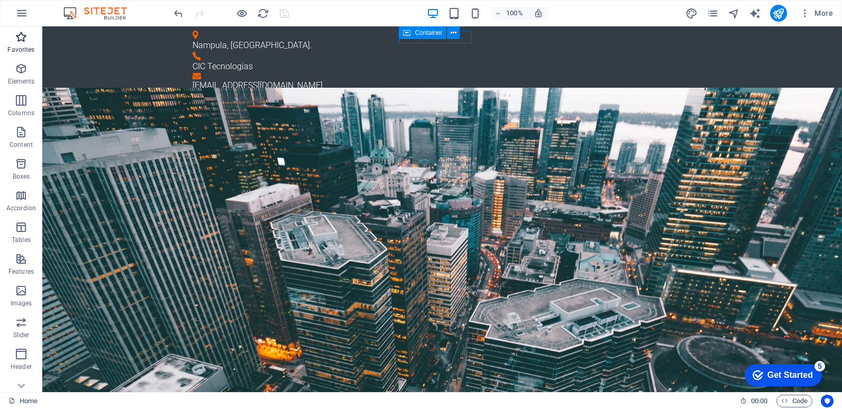
click at [16, 41] on icon "button" at bounding box center [21, 37] width 13 height 13
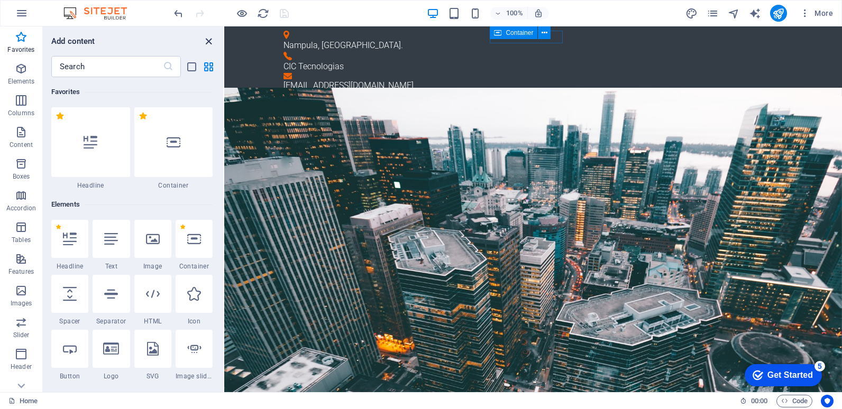
click at [207, 42] on icon "close panel" at bounding box center [208, 41] width 12 height 12
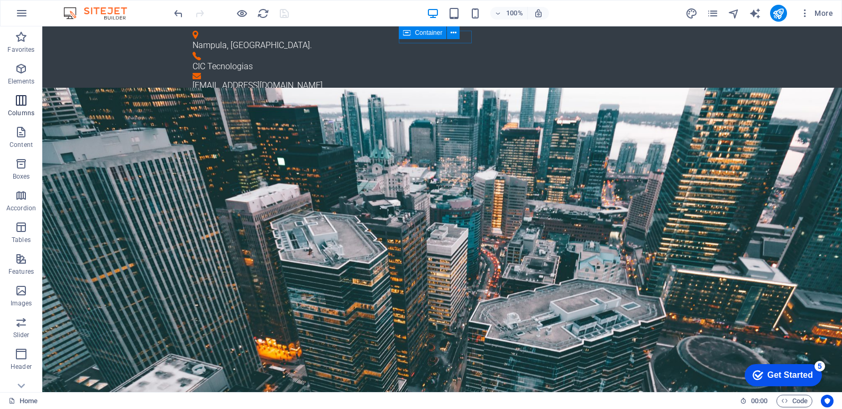
click at [19, 100] on icon "button" at bounding box center [21, 100] width 13 height 13
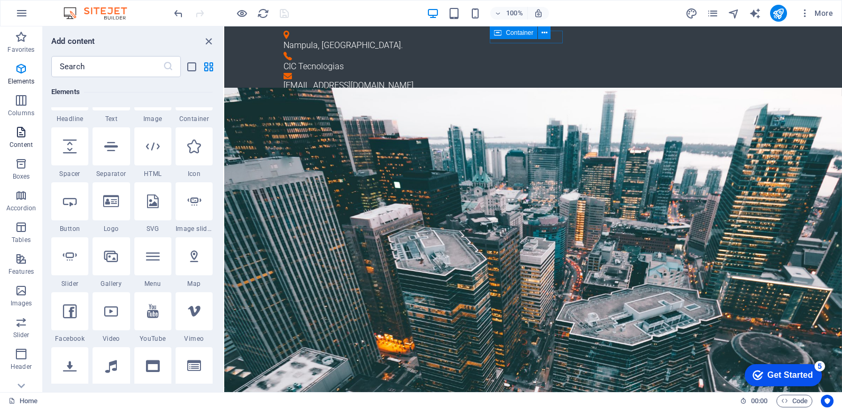
click at [18, 146] on p "Content" at bounding box center [21, 145] width 23 height 8
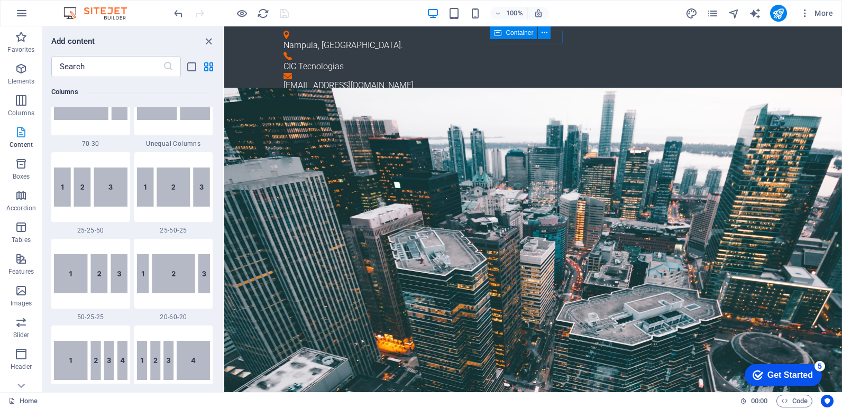
scroll to position [1850, 0]
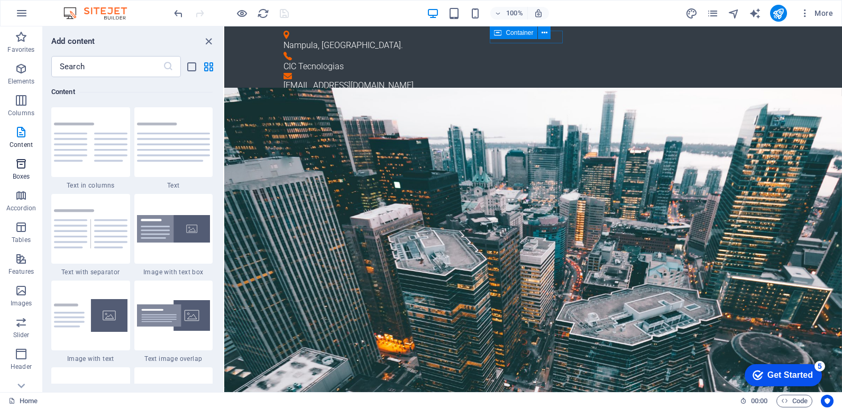
click at [16, 168] on icon "button" at bounding box center [21, 164] width 13 height 13
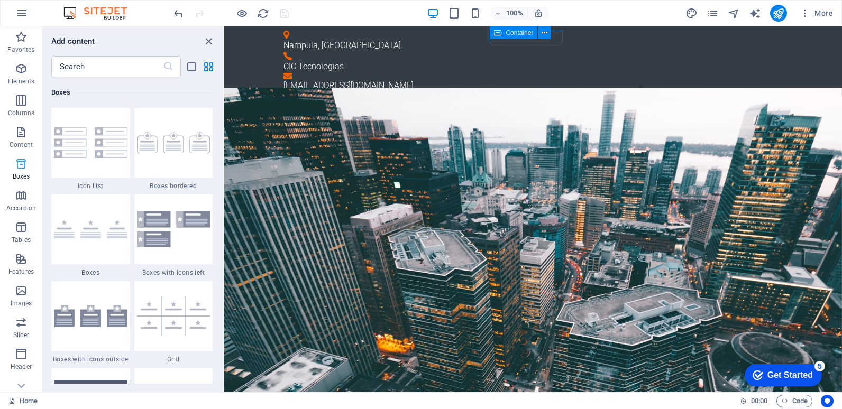
scroll to position [2916, 0]
click at [20, 196] on icon "button" at bounding box center [21, 195] width 13 height 13
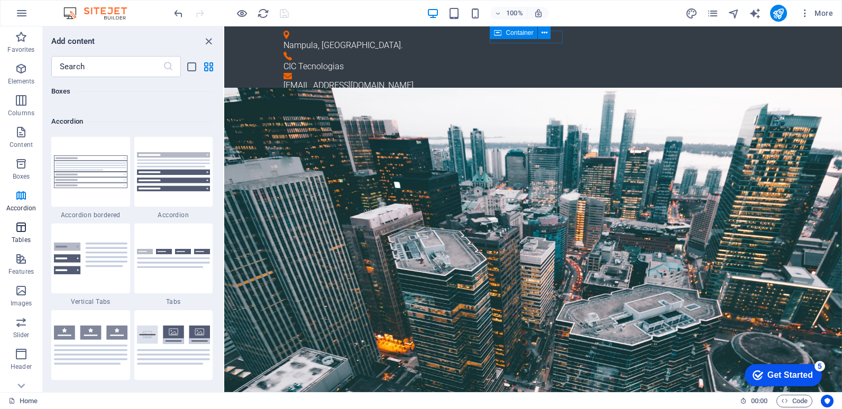
scroll to position [3376, 0]
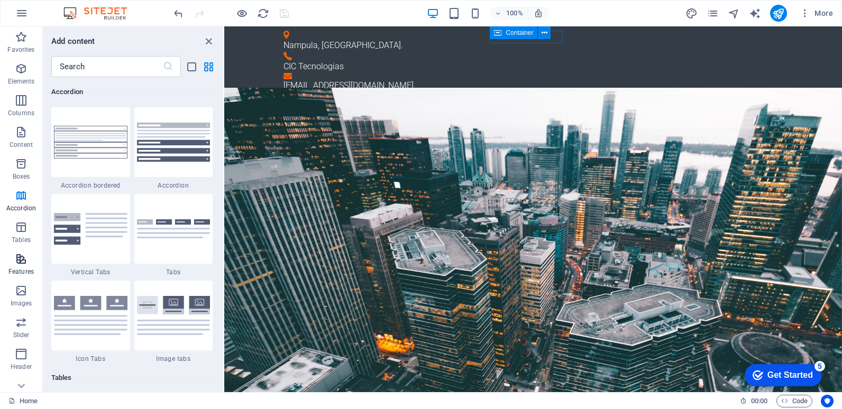
click at [19, 264] on icon "button" at bounding box center [21, 259] width 13 height 13
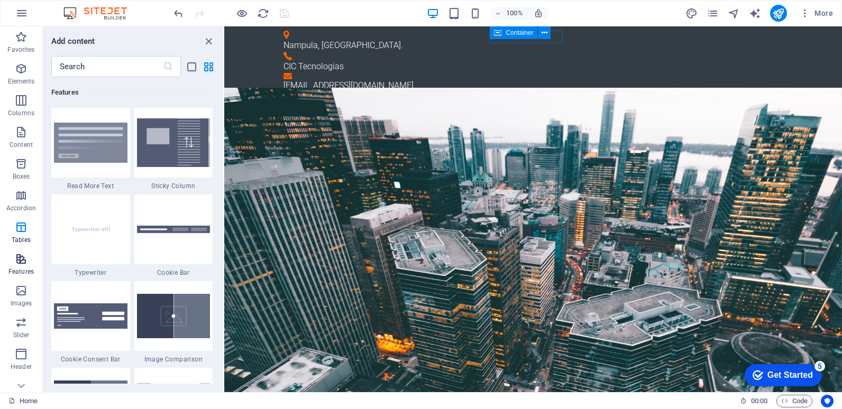
scroll to position [4121, 0]
click at [22, 290] on icon "button" at bounding box center [21, 290] width 13 height 13
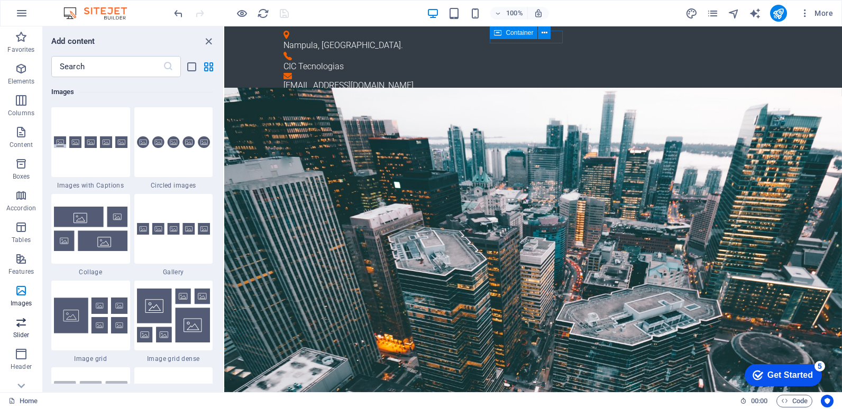
click at [21, 330] on span "Slider" at bounding box center [21, 328] width 42 height 25
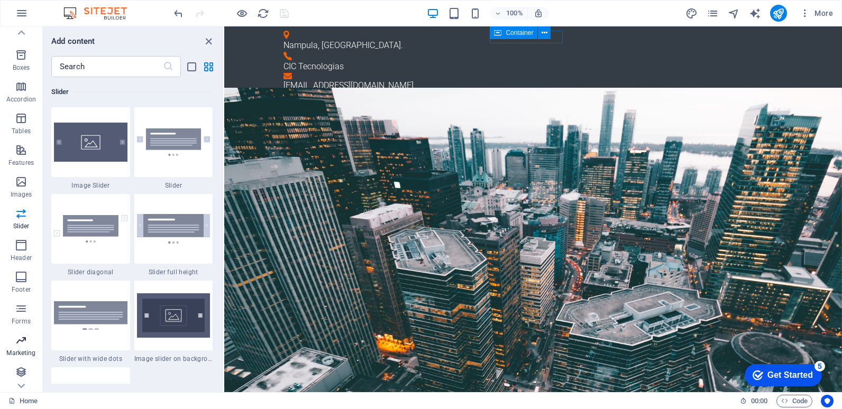
scroll to position [110, 0]
click at [21, 280] on icon "button" at bounding box center [21, 276] width 13 height 13
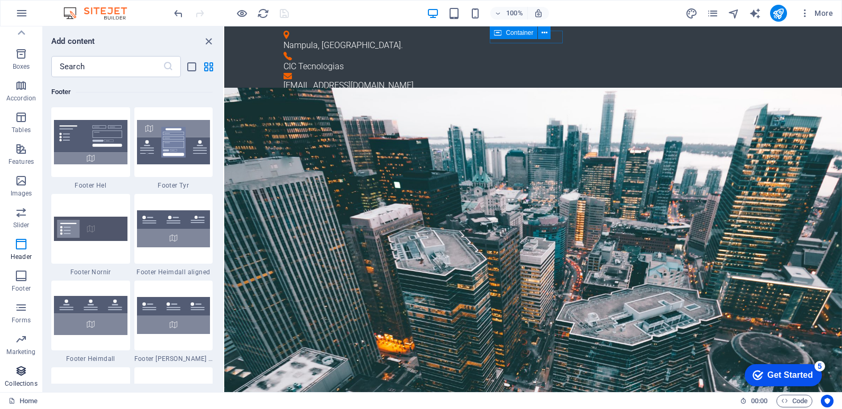
scroll to position [6999, 0]
click at [20, 341] on icon "button" at bounding box center [21, 339] width 13 height 13
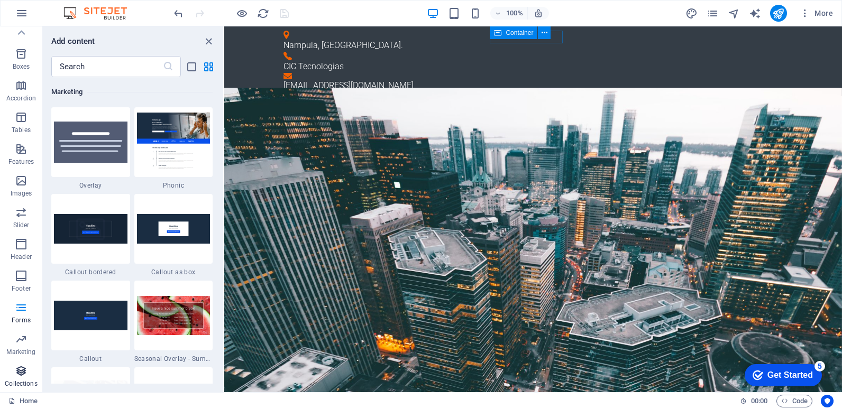
click at [18, 378] on span "Collections" at bounding box center [21, 377] width 42 height 25
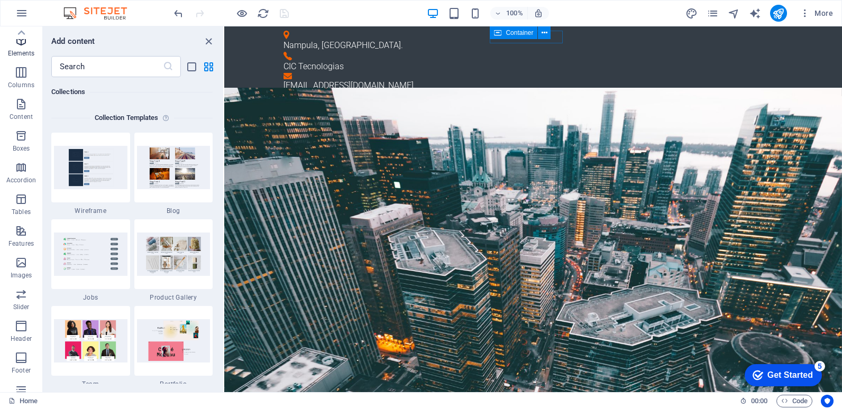
scroll to position [0, 0]
click at [25, 14] on icon "button" at bounding box center [21, 13] width 13 height 13
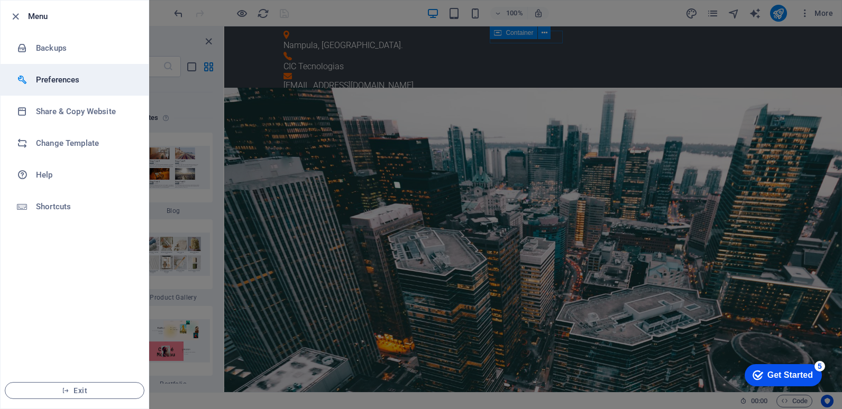
click at [58, 80] on h6 "Preferences" at bounding box center [85, 79] width 98 height 13
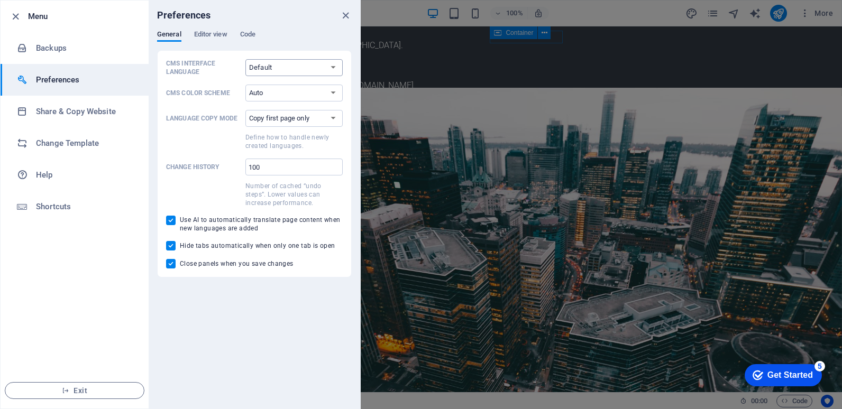
click at [335, 72] on select "Default Deutsch English Español Français Magyar Italiano Nederlands Polski Port…" at bounding box center [293, 67] width 97 height 17
click at [338, 118] on select "Copy first page only Copy all pages" at bounding box center [293, 118] width 97 height 17
click at [208, 288] on div "Preferences General Editor view Code CMS Interface Language Default Deutsch Eng…" at bounding box center [254, 205] width 211 height 408
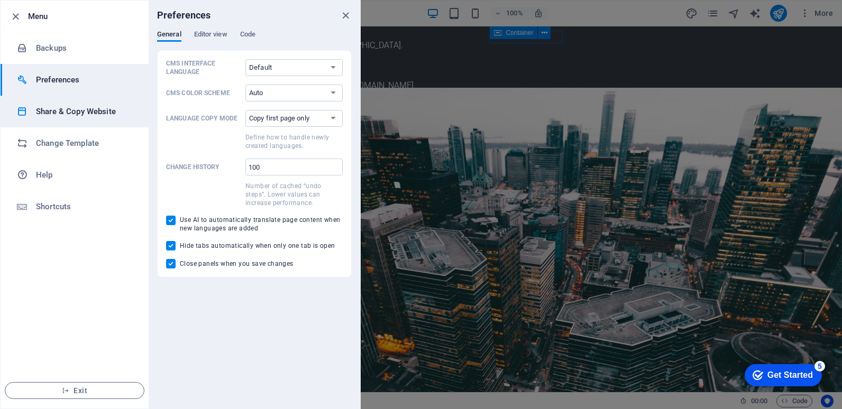
click at [51, 112] on h6 "Share & Copy Website" at bounding box center [85, 111] width 98 height 13
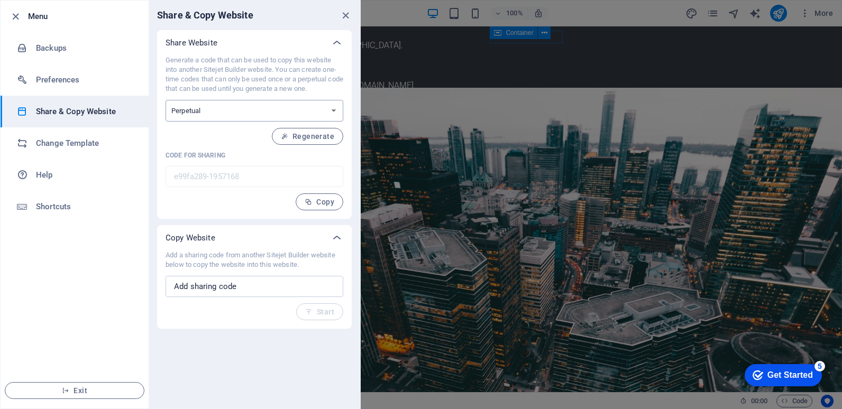
click at [333, 110] on select "One-time Perpetual" at bounding box center [254, 111] width 178 height 22
click at [14, 18] on icon "button" at bounding box center [16, 17] width 12 height 12
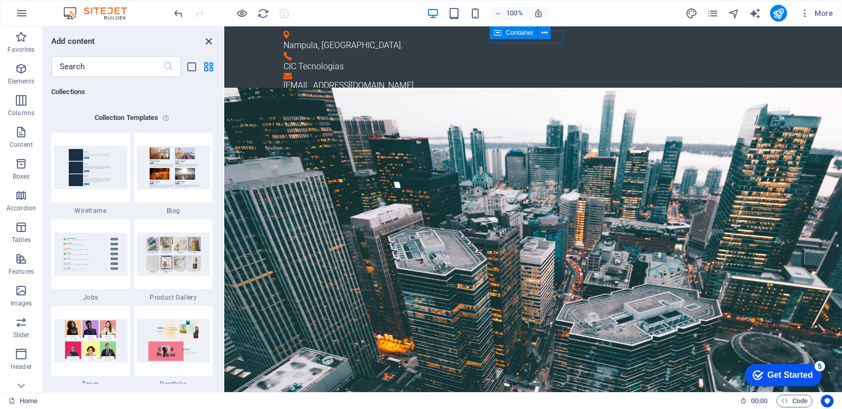
click at [212, 44] on icon "close panel" at bounding box center [208, 41] width 12 height 12
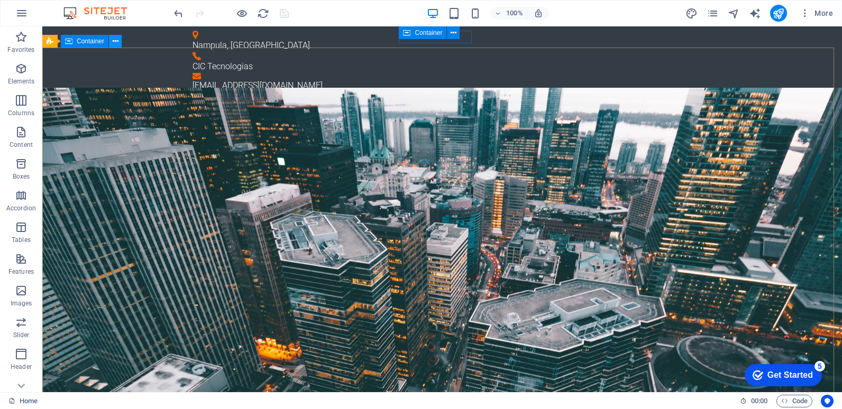
click at [116, 42] on icon at bounding box center [116, 41] width 6 height 11
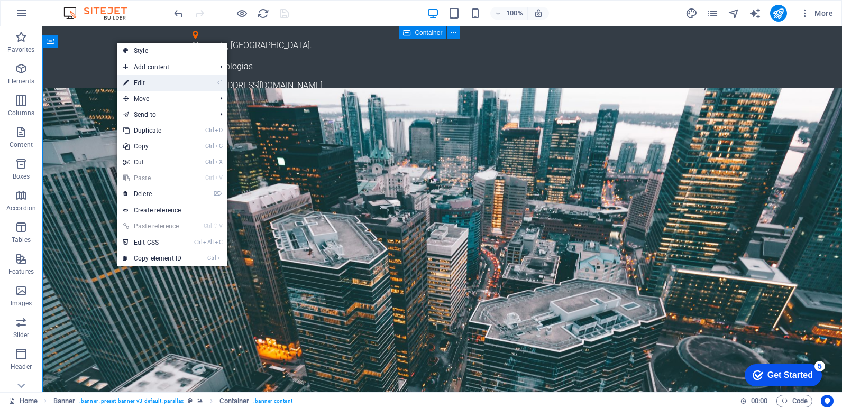
click at [143, 83] on link "⏎ Edit" at bounding box center [152, 83] width 71 height 16
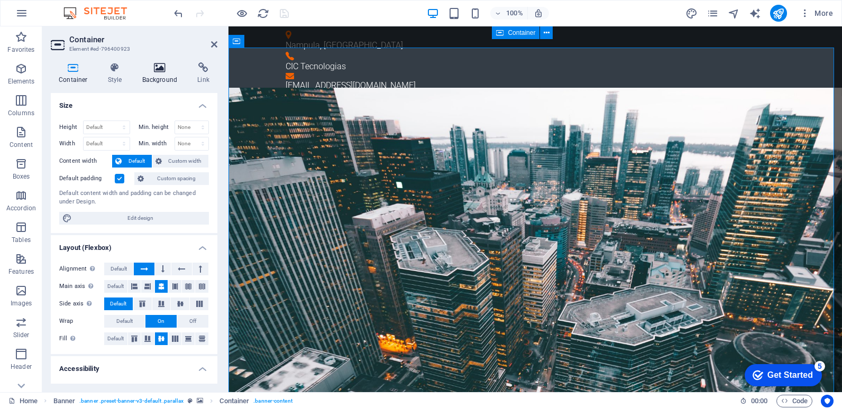
click at [160, 69] on icon at bounding box center [159, 67] width 51 height 11
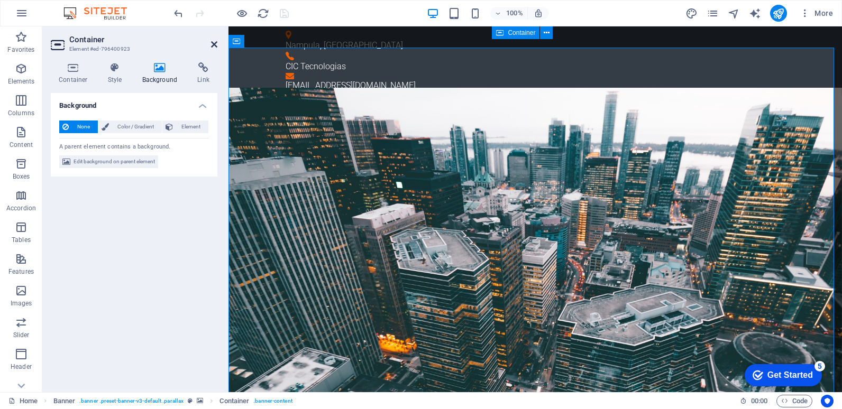
click at [212, 44] on icon at bounding box center [214, 44] width 6 height 8
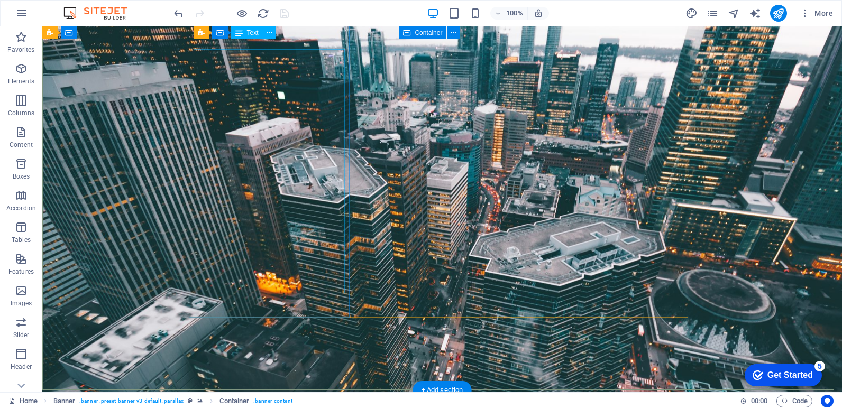
scroll to position [106, 0]
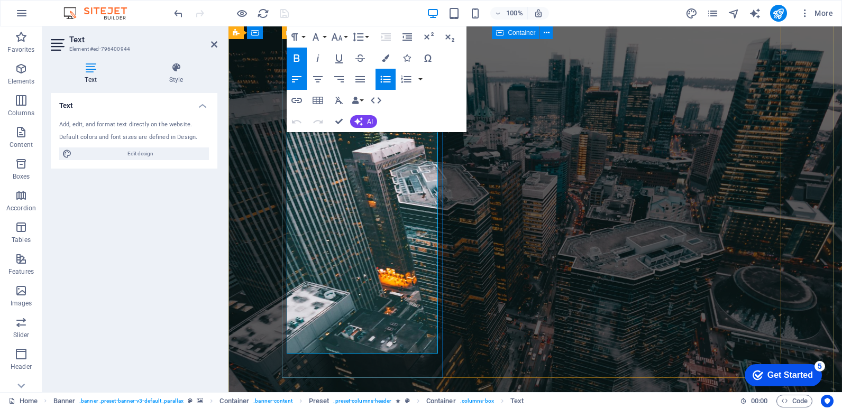
scroll to position [0, 0]
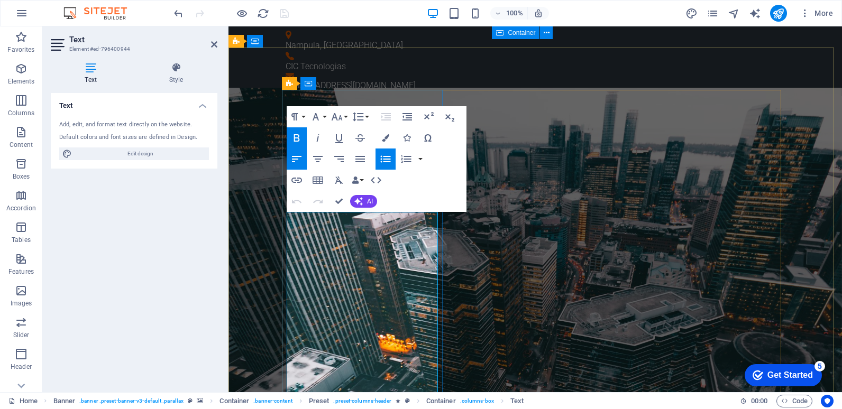
drag, startPoint x: 414, startPoint y: 219, endPoint x: 287, endPoint y: 222, distance: 126.9
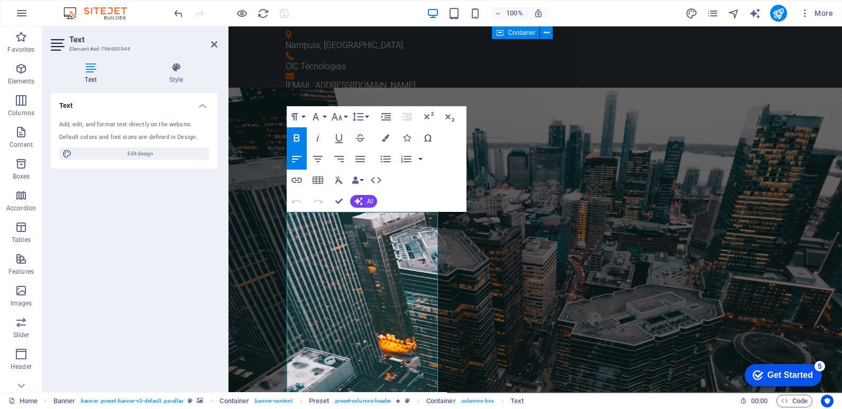
click at [297, 138] on icon "button" at bounding box center [296, 137] width 6 height 7
click at [297, 135] on icon "button" at bounding box center [296, 138] width 13 height 13
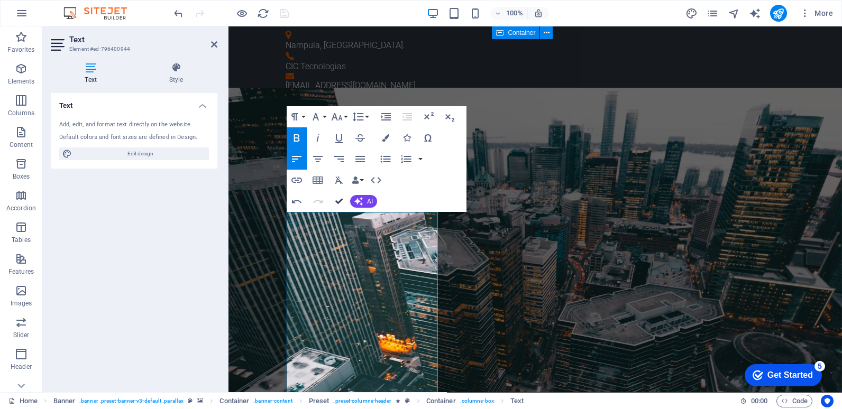
drag, startPoint x: 342, startPoint y: 200, endPoint x: 299, endPoint y: 174, distance: 49.6
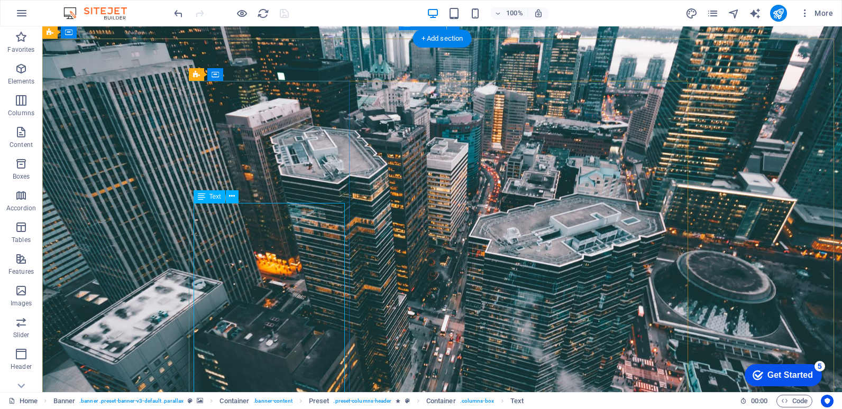
scroll to position [159, 0]
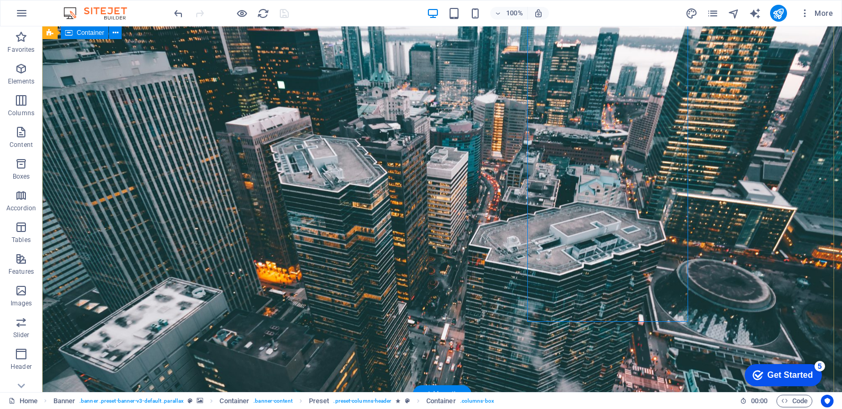
scroll to position [0, 0]
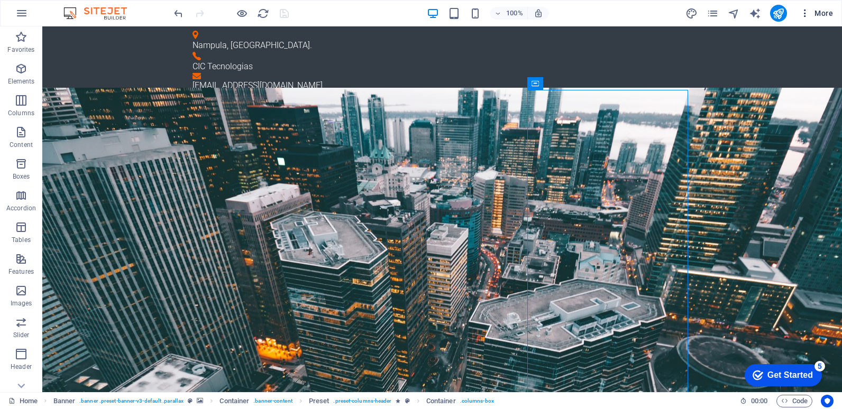
click at [806, 13] on icon "button" at bounding box center [804, 13] width 11 height 11
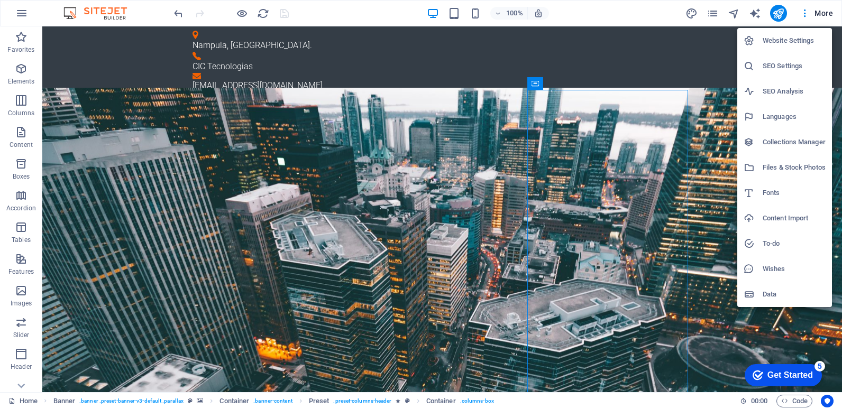
click at [769, 39] on h6 "Website Settings" at bounding box center [793, 40] width 63 height 13
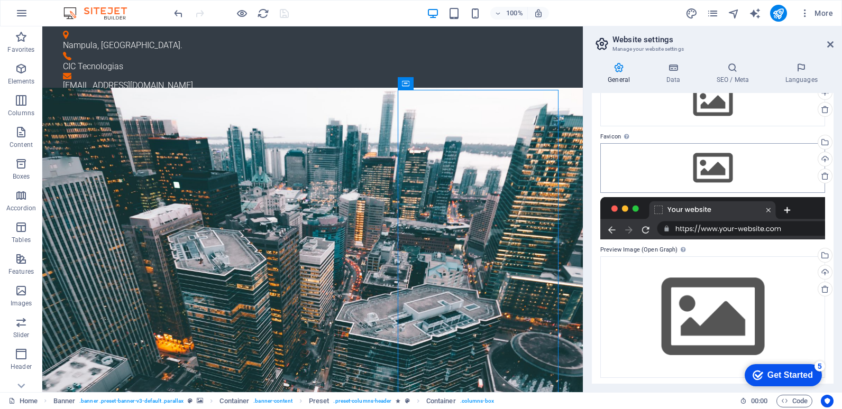
scroll to position [70, 0]
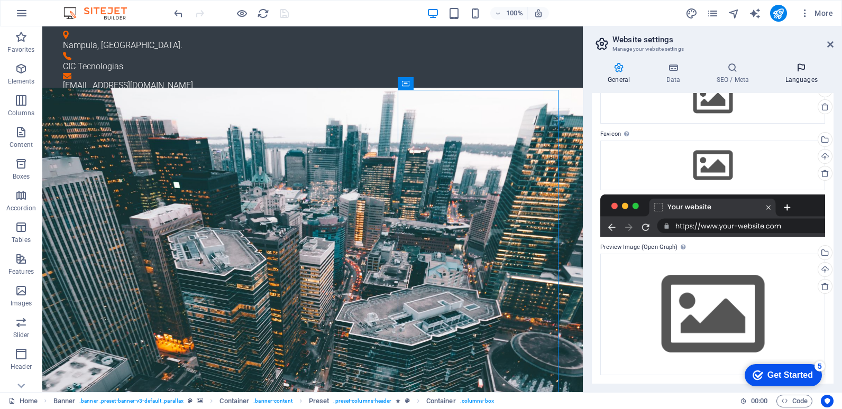
click at [807, 65] on icon at bounding box center [801, 67] width 65 height 11
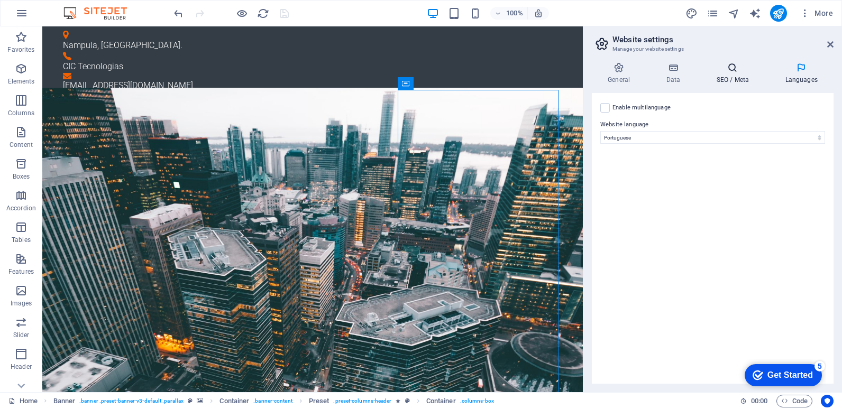
click at [729, 73] on h4 "SEO / Meta" at bounding box center [734, 73] width 69 height 22
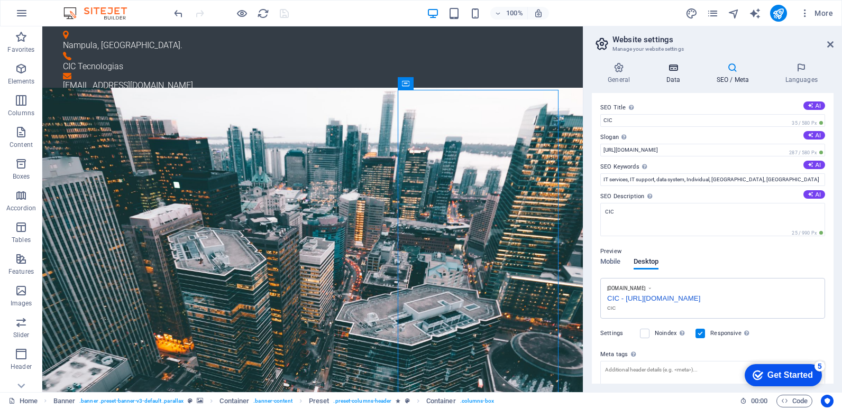
drag, startPoint x: 671, startPoint y: 77, endPoint x: 662, endPoint y: 77, distance: 9.5
click at [671, 77] on h4 "Data" at bounding box center [675, 73] width 50 height 22
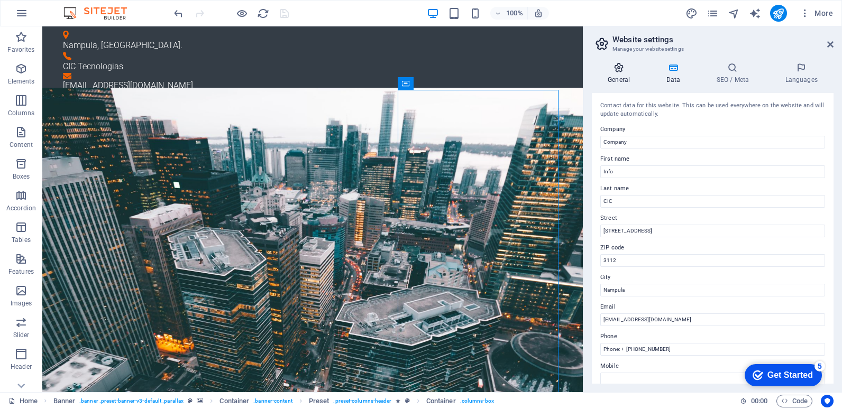
click at [618, 77] on h4 "General" at bounding box center [621, 73] width 58 height 22
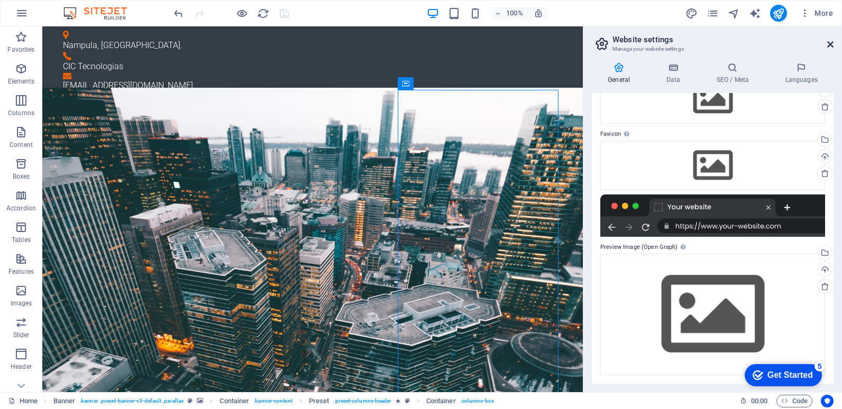
click at [831, 45] on icon at bounding box center [830, 44] width 6 height 8
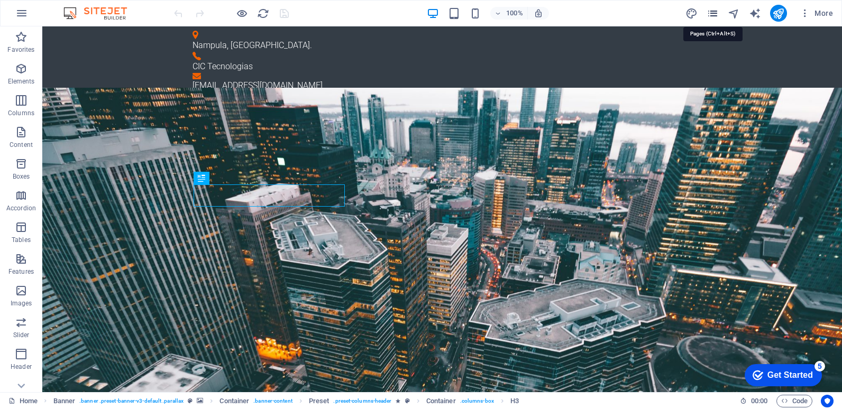
click at [714, 13] on icon "pages" at bounding box center [712, 13] width 12 height 12
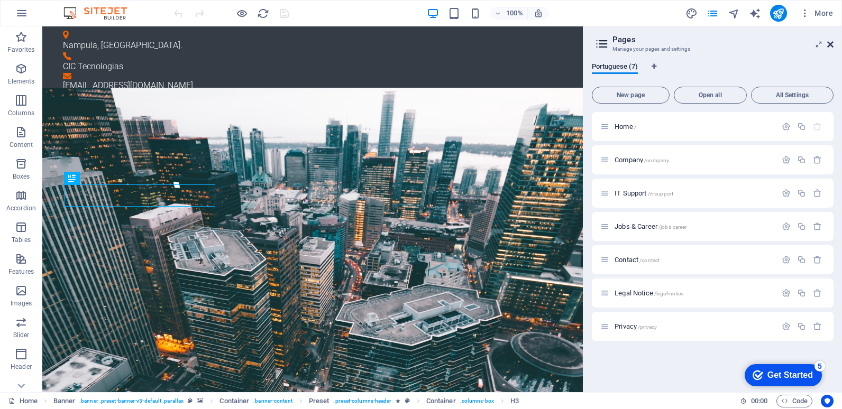
click at [829, 45] on icon at bounding box center [830, 44] width 6 height 8
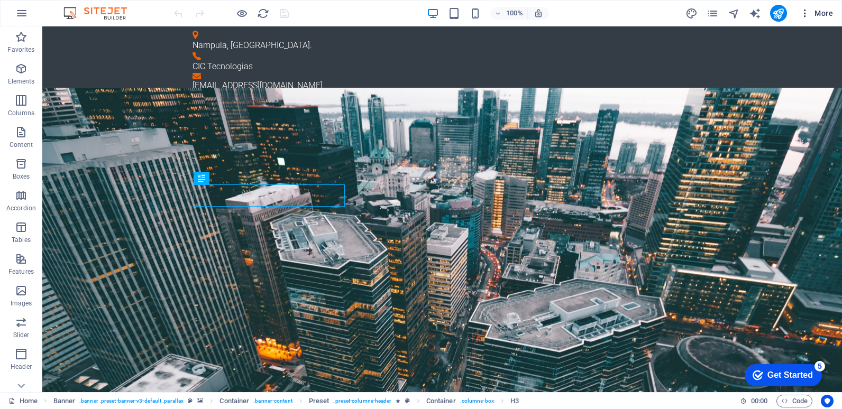
click at [806, 12] on icon "button" at bounding box center [804, 13] width 11 height 11
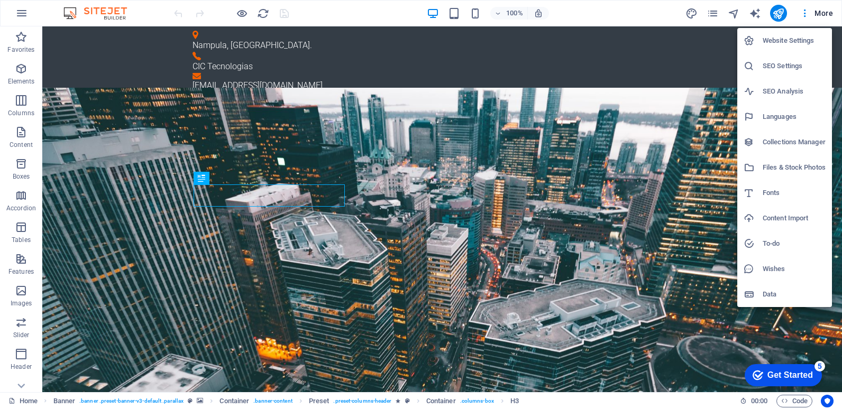
click at [781, 67] on h6 "SEO Settings" at bounding box center [793, 66] width 63 height 13
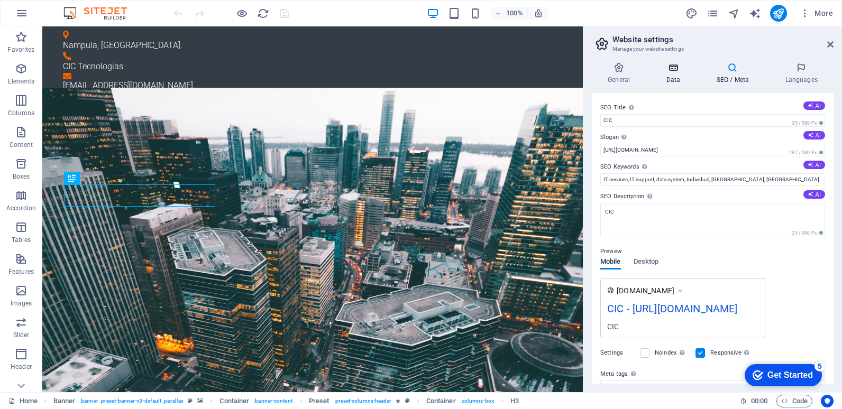
click at [675, 69] on icon at bounding box center [673, 67] width 46 height 11
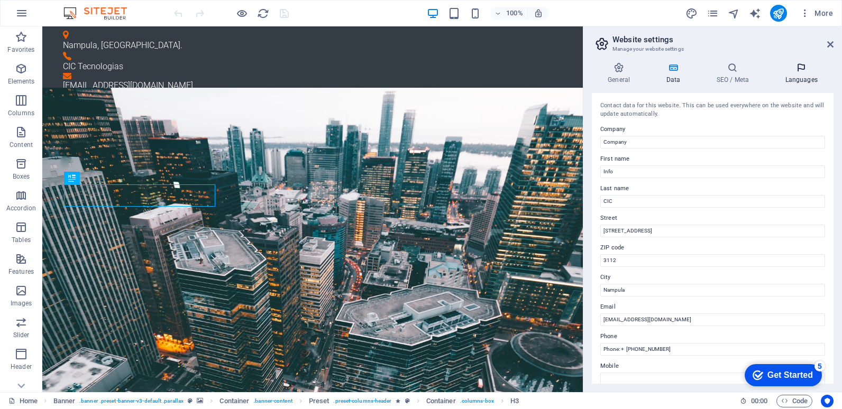
click at [802, 74] on h4 "Languages" at bounding box center [801, 73] width 65 height 22
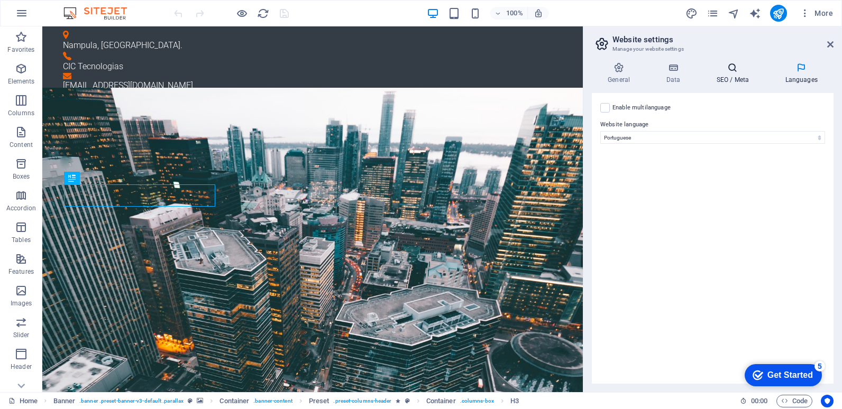
click at [738, 76] on h4 "SEO / Meta" at bounding box center [734, 73] width 69 height 22
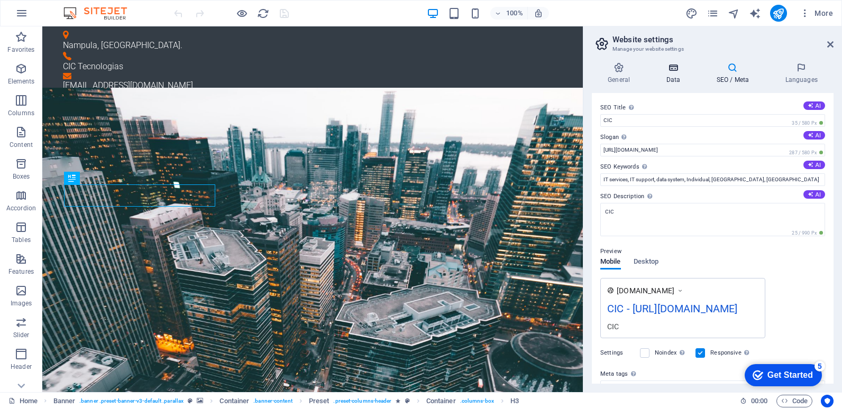
click at [678, 76] on h4 "Data" at bounding box center [675, 73] width 50 height 22
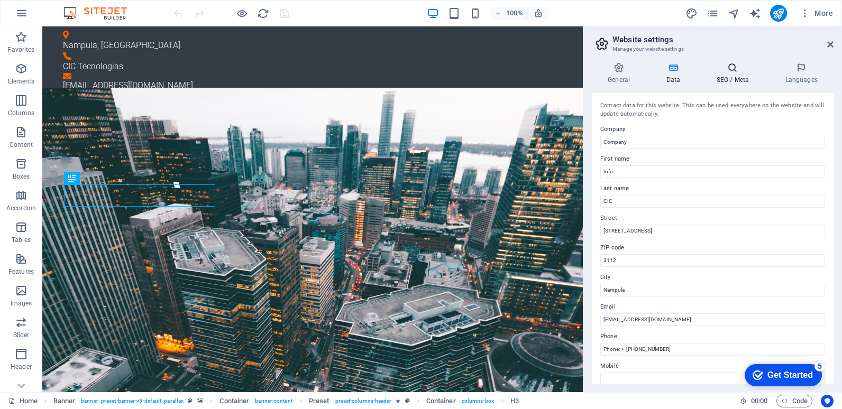
click at [735, 77] on h4 "SEO / Meta" at bounding box center [734, 73] width 69 height 22
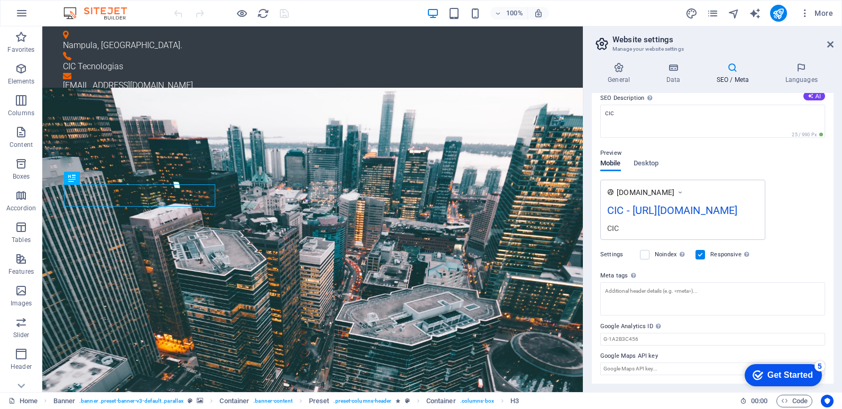
scroll to position [128, 0]
click at [652, 157] on span "Desktop" at bounding box center [645, 164] width 25 height 15
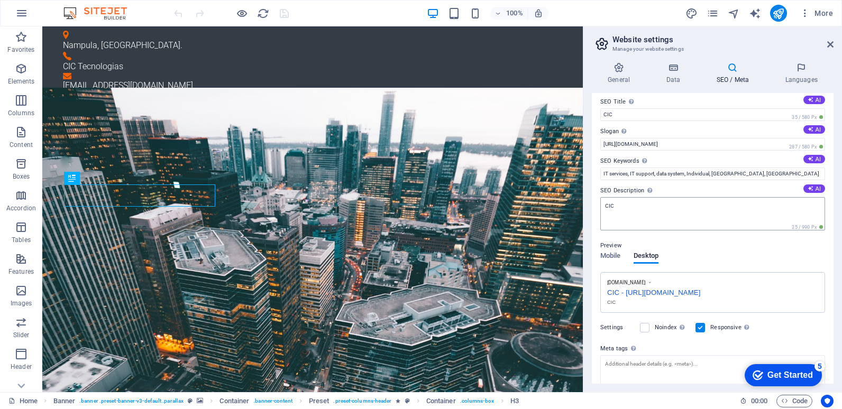
scroll to position [0, 0]
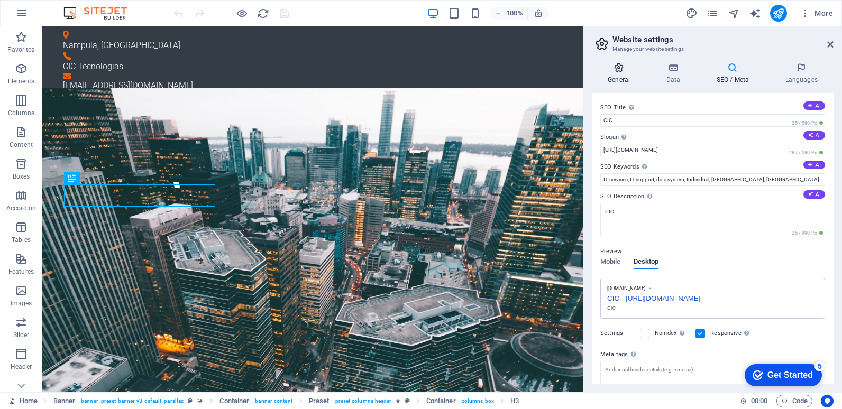
click at [618, 73] on h4 "General" at bounding box center [621, 73] width 58 height 22
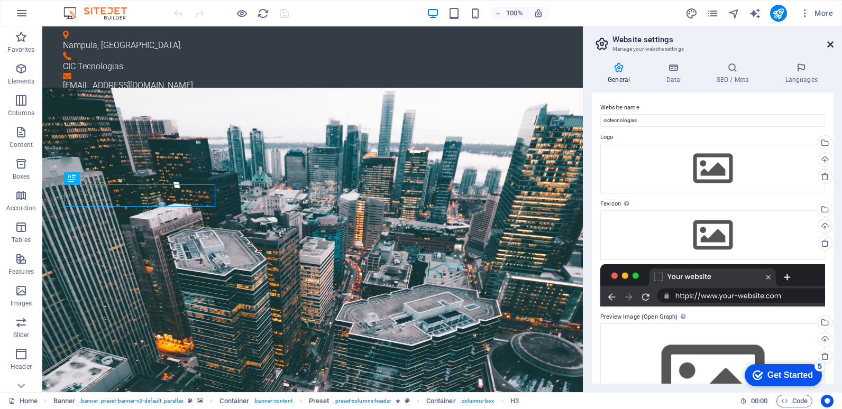
click at [828, 44] on icon at bounding box center [830, 44] width 6 height 8
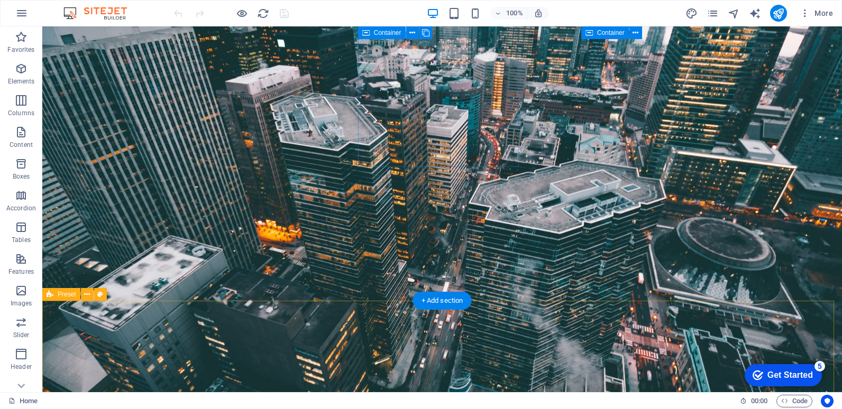
scroll to position [106, 0]
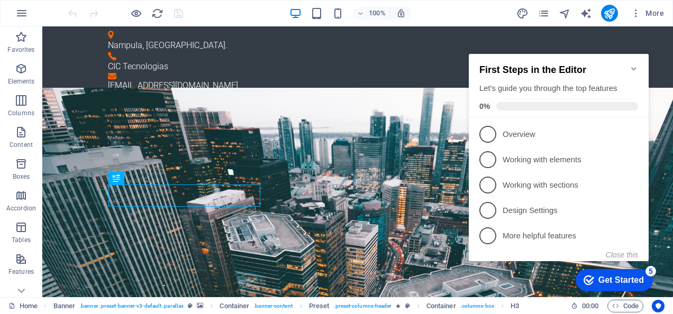
click at [631, 67] on icon "Minimize checklist" at bounding box center [633, 68] width 5 height 3
